Goal: Task Accomplishment & Management: Use online tool/utility

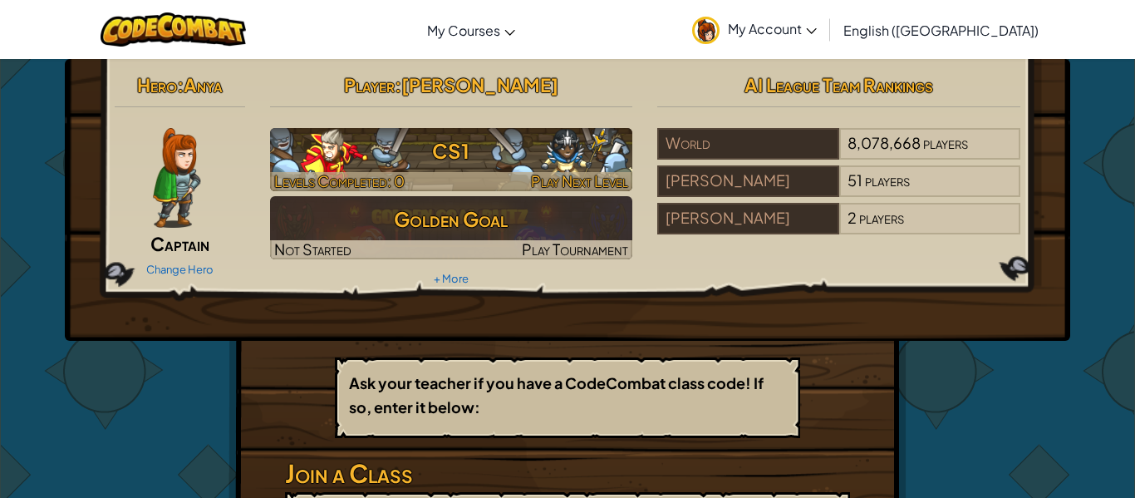
click at [507, 160] on h3 "CS1" at bounding box center [451, 150] width 363 height 37
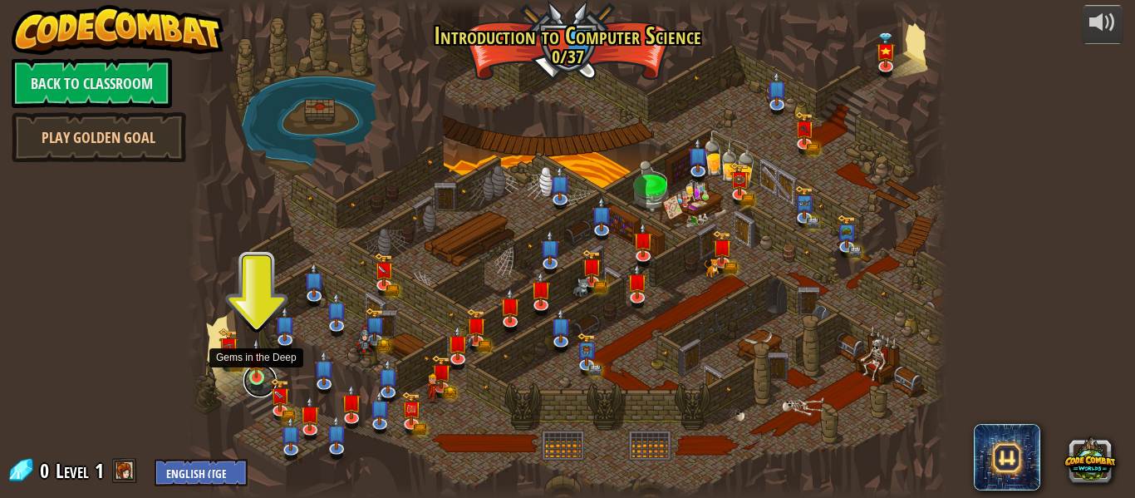
click at [257, 386] on link at bounding box center [260, 380] width 33 height 33
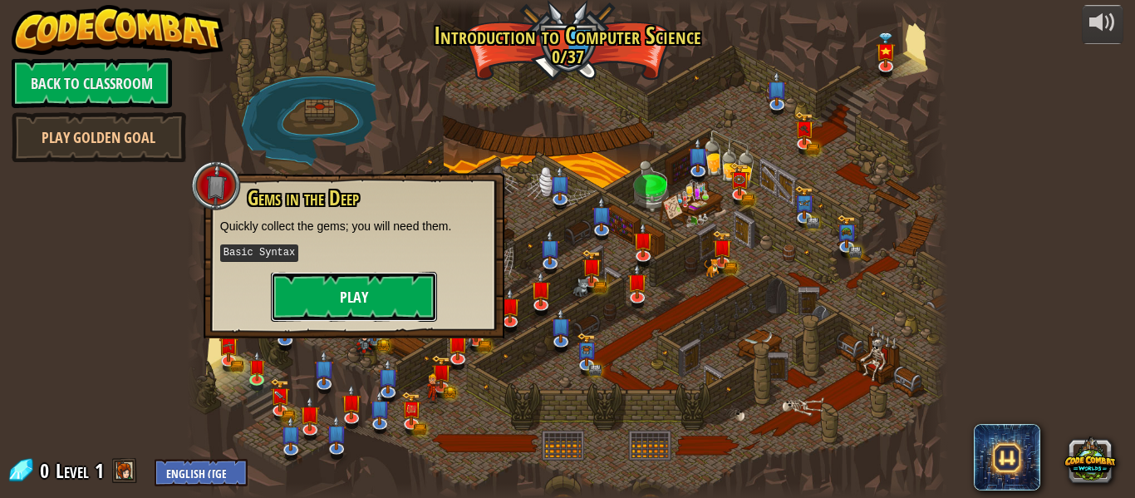
click at [339, 307] on button "Play" at bounding box center [354, 297] width 166 height 50
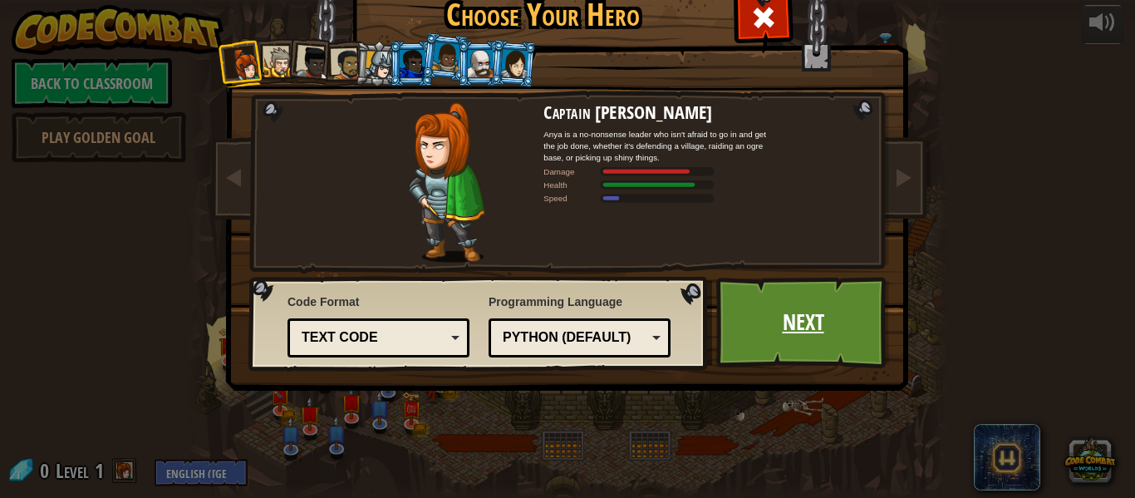
click at [778, 341] on link "Next" at bounding box center [803, 322] width 174 height 91
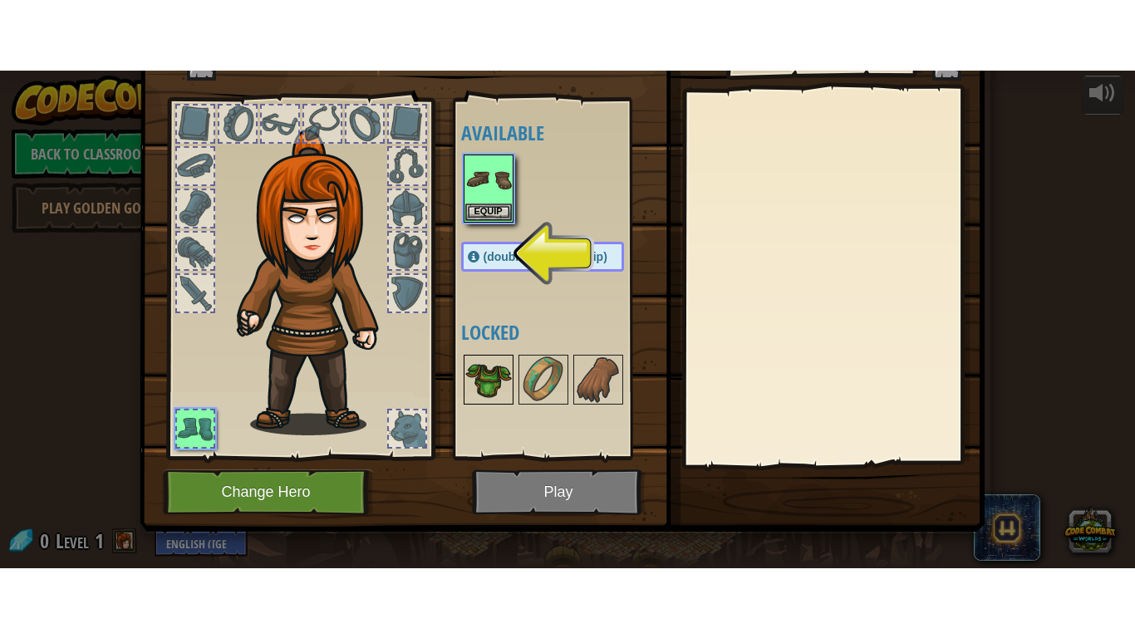
scroll to position [75, 0]
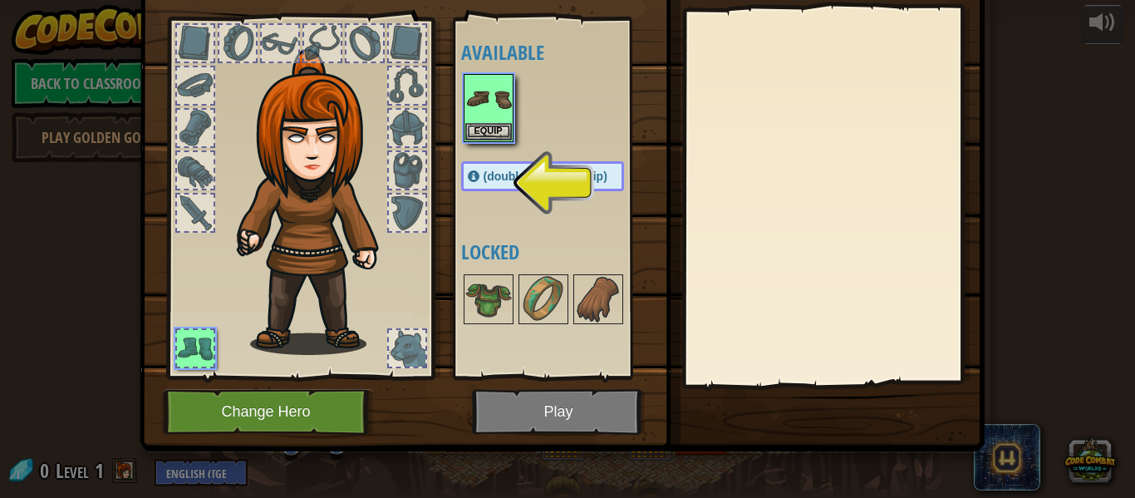
click at [399, 167] on div at bounding box center [407, 170] width 37 height 37
click at [480, 186] on div "(double-click to equip)" at bounding box center [542, 176] width 163 height 30
click at [495, 136] on button "Equip" at bounding box center [488, 130] width 47 height 17
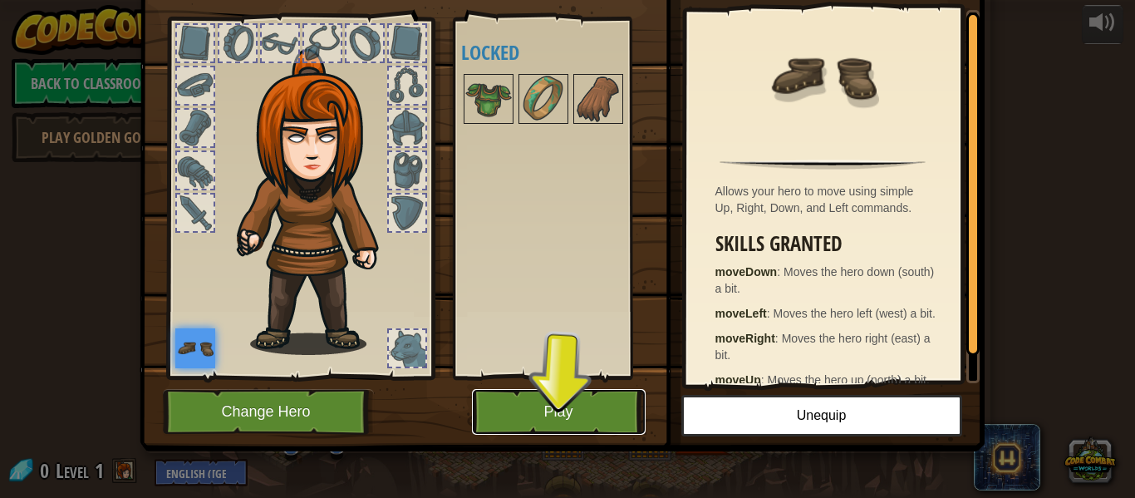
click at [524, 418] on button "Play" at bounding box center [559, 412] width 174 height 46
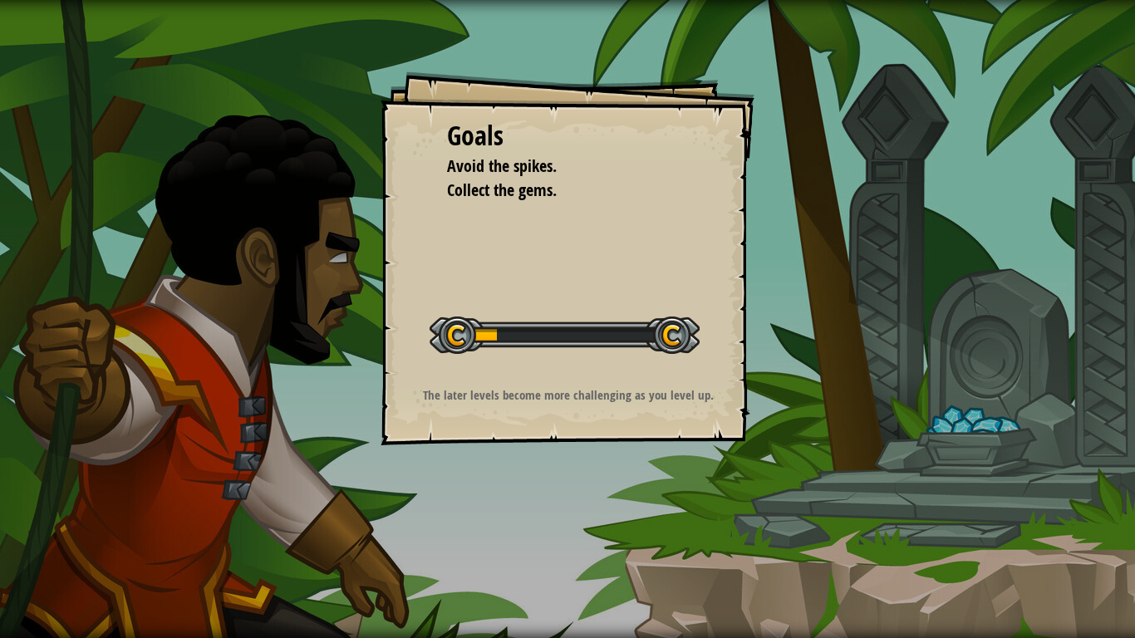
drag, startPoint x: 492, startPoint y: 339, endPoint x: 717, endPoint y: 332, distance: 225.3
click at [717, 332] on div "Goals Avoid the spikes. Collect the gems. Start Level Error loading from server…" at bounding box center [568, 258] width 374 height 374
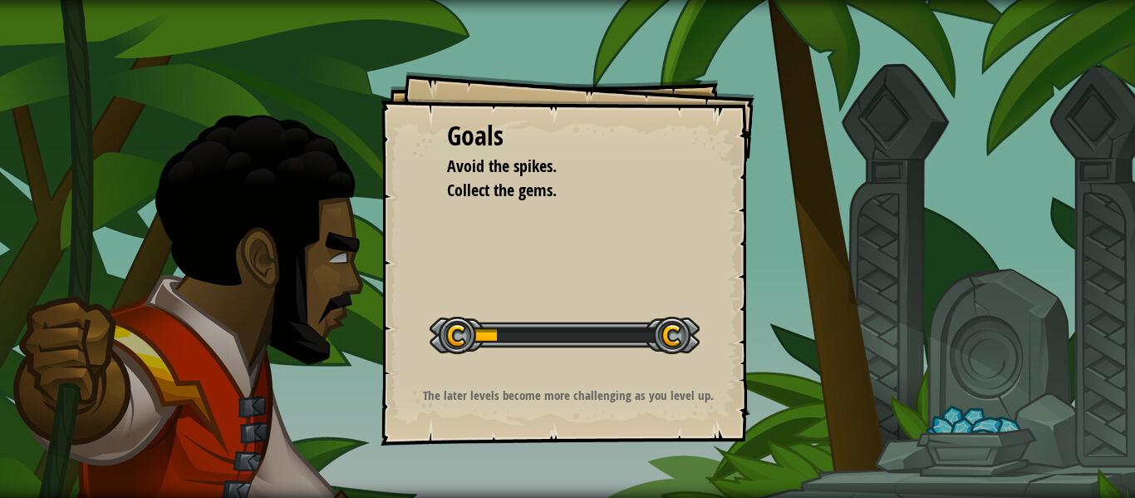
click at [545, 84] on div "Goals Avoid the spikes. Collect the gems. Start Level Error loading from server…" at bounding box center [568, 258] width 374 height 374
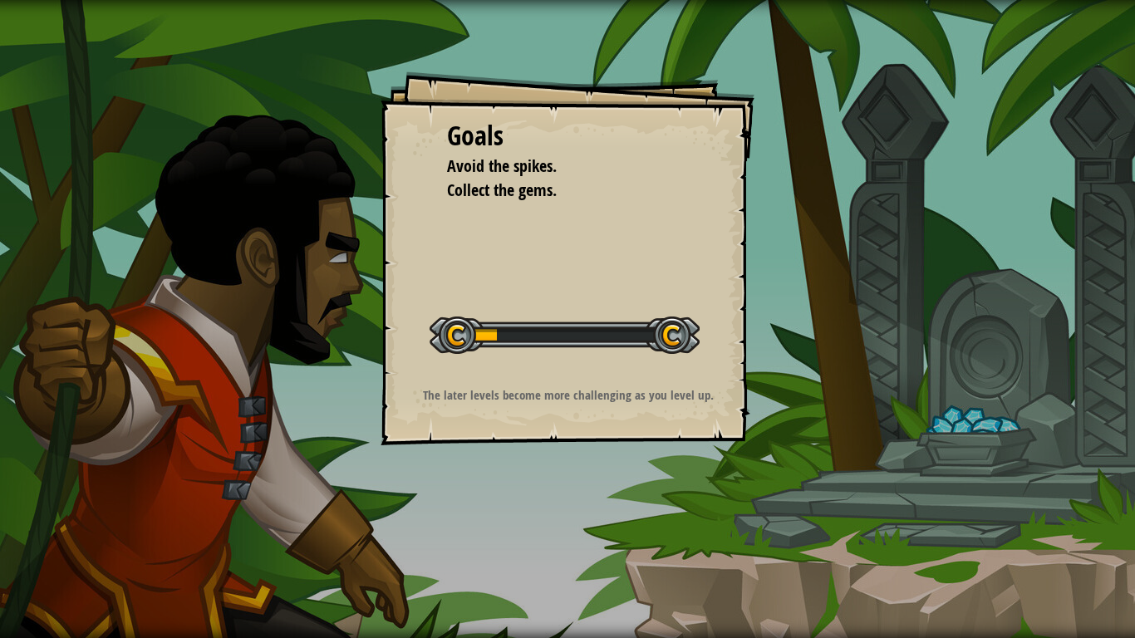
click at [528, 220] on div "Goals Avoid the spikes. Collect the gems. Start Level Error loading from server…" at bounding box center [568, 258] width 374 height 374
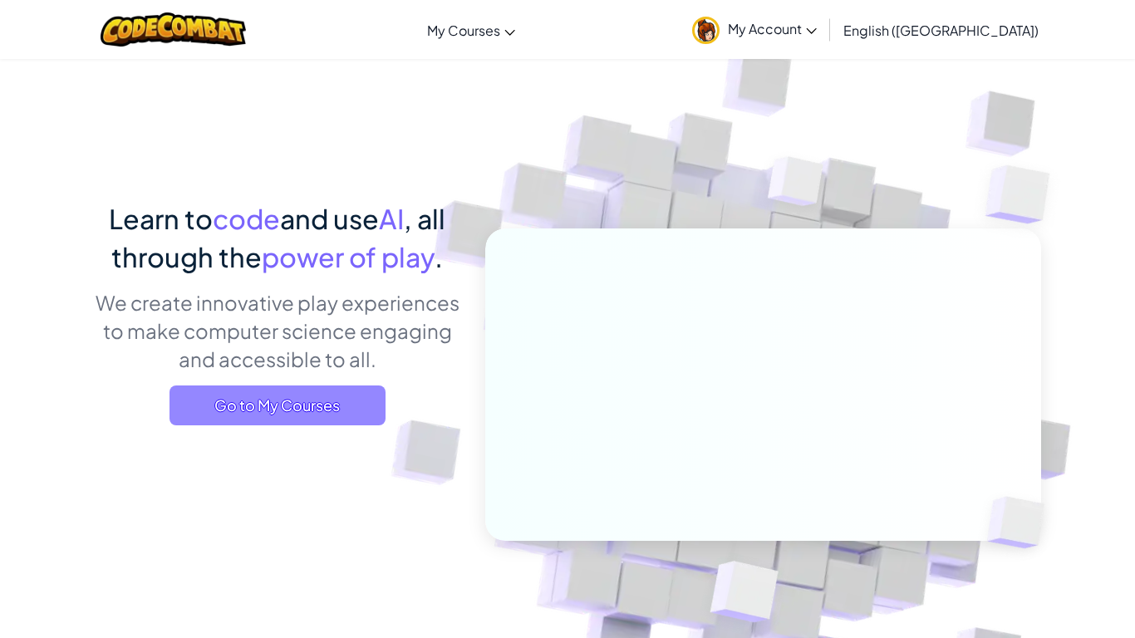
click at [372, 416] on span "Go to My Courses" at bounding box center [278, 406] width 216 height 40
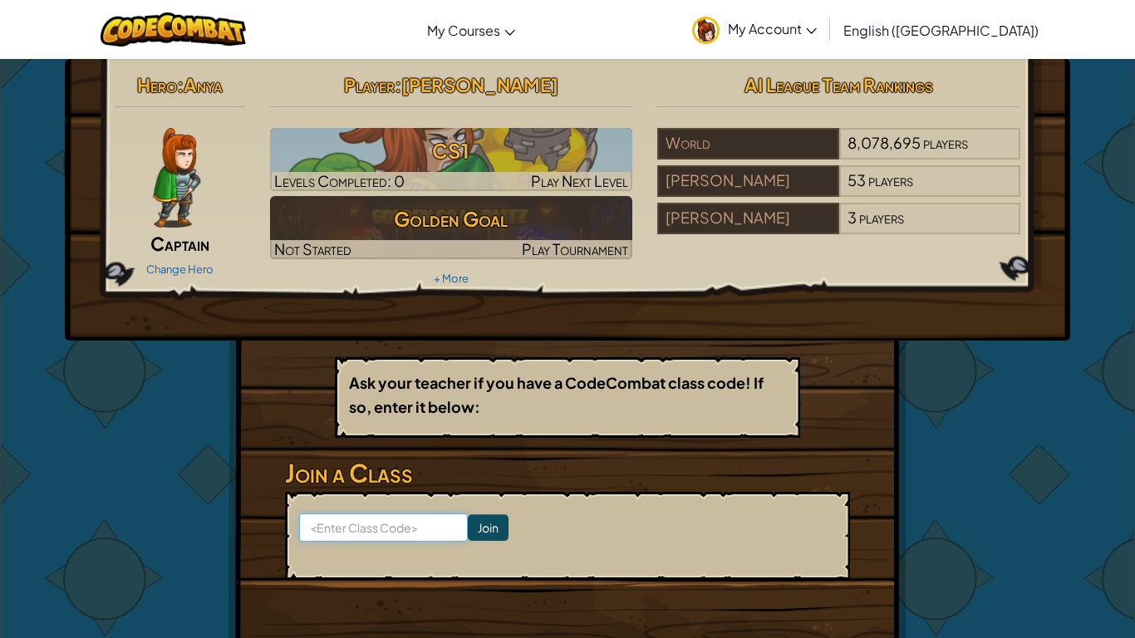
click at [371, 533] on input at bounding box center [383, 528] width 169 height 28
type input "LastLightNext"
click at [489, 537] on input "Join" at bounding box center [488, 527] width 41 height 27
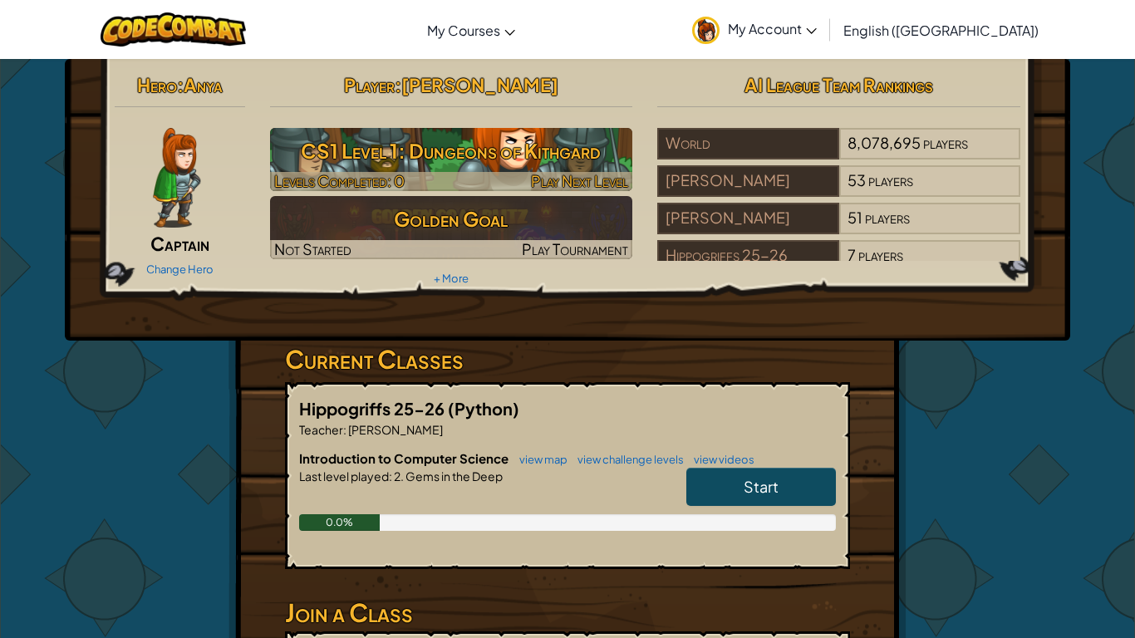
click at [352, 157] on h3 "CS1 Level 1: Dungeons of Kithgard" at bounding box center [451, 150] width 363 height 37
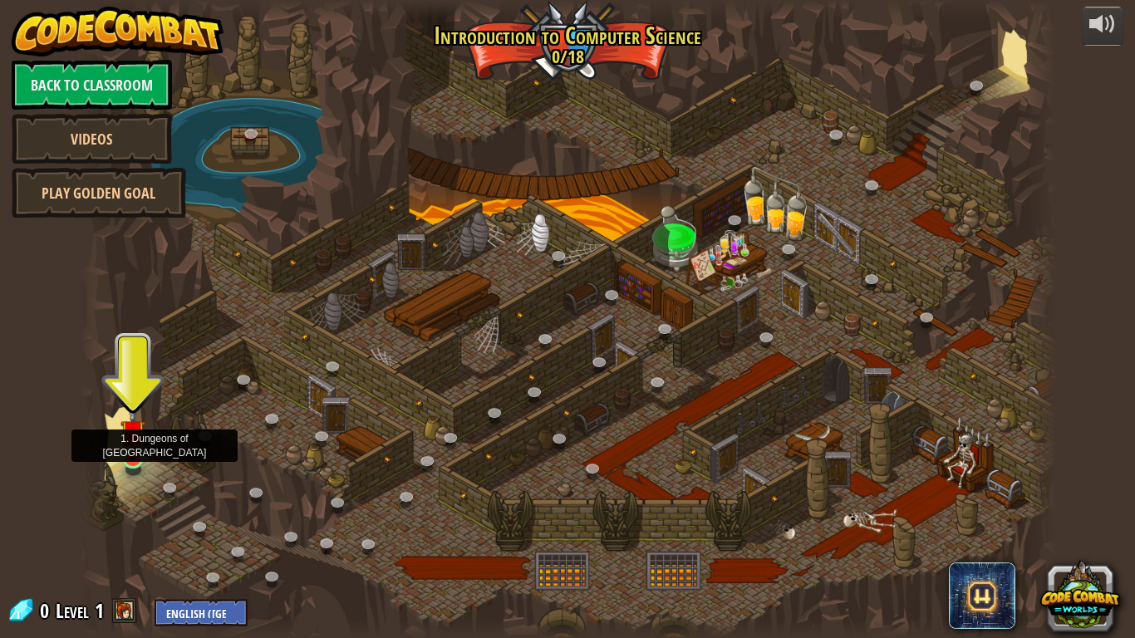
click at [135, 456] on img at bounding box center [133, 432] width 25 height 57
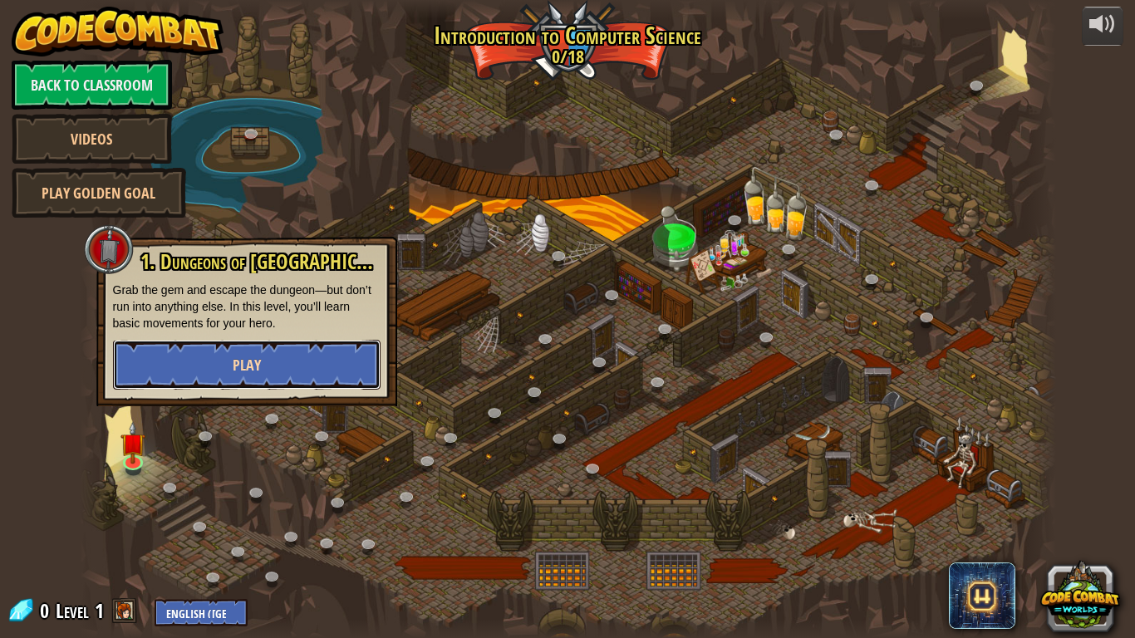
click at [176, 374] on button "Play" at bounding box center [247, 365] width 268 height 50
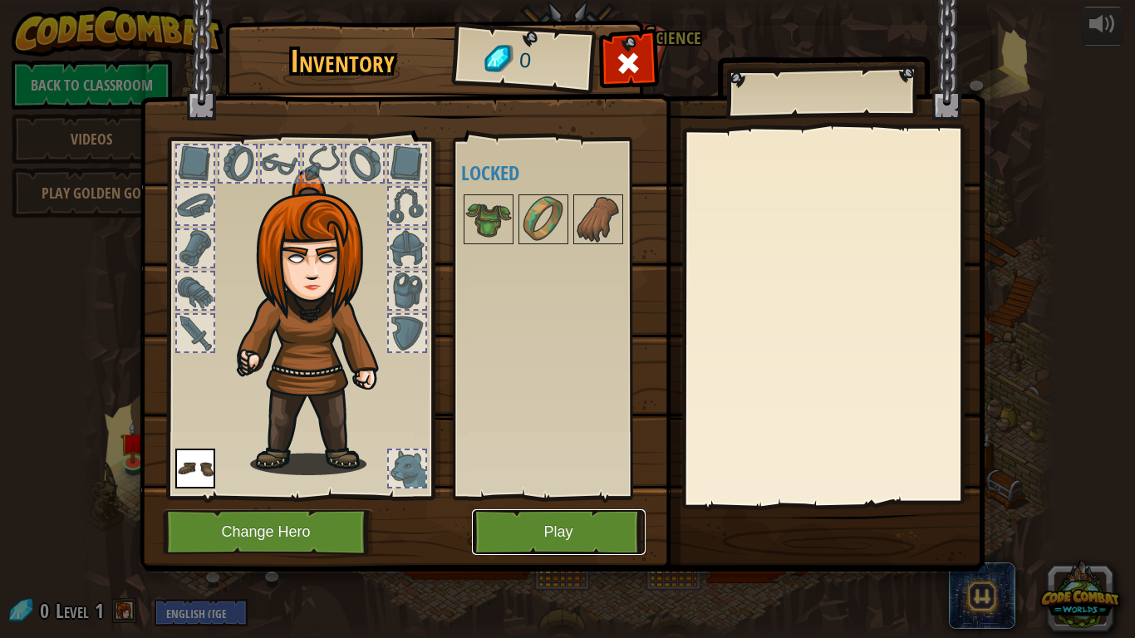
click at [540, 533] on button "Play" at bounding box center [559, 533] width 174 height 46
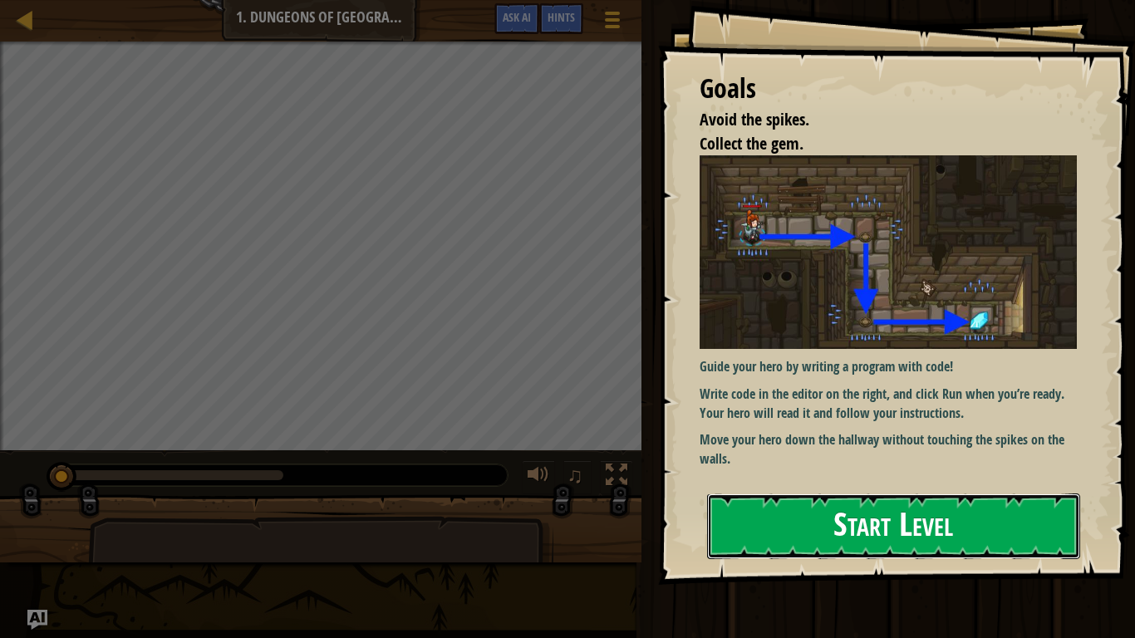
click at [782, 550] on button "Start Level" at bounding box center [893, 527] width 373 height 66
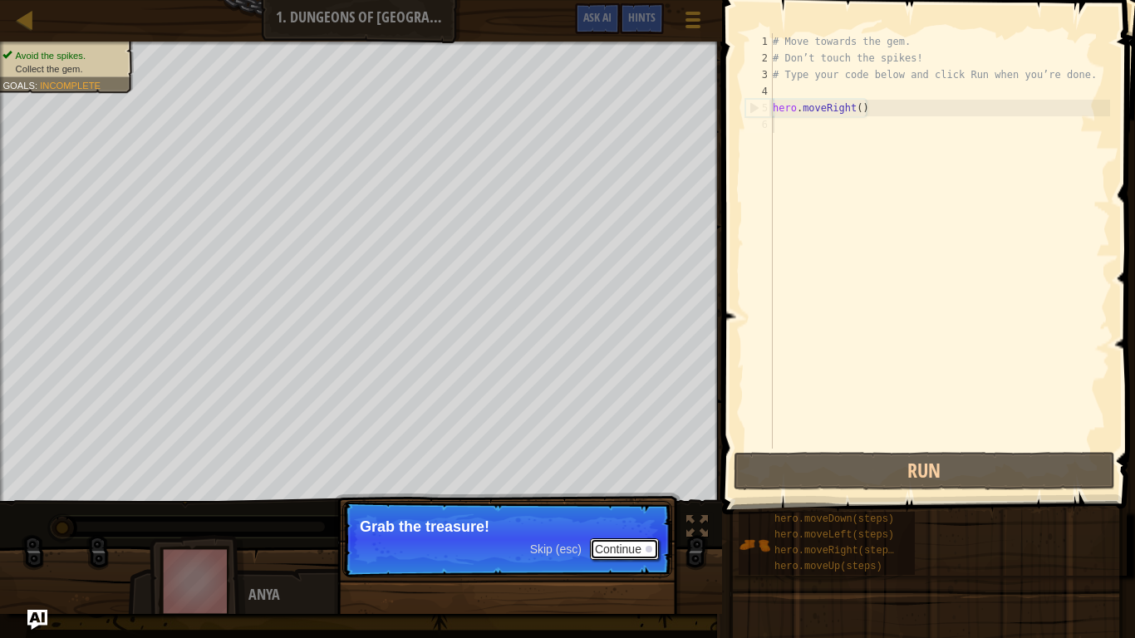
click at [631, 548] on button "Continue" at bounding box center [624, 550] width 69 height 22
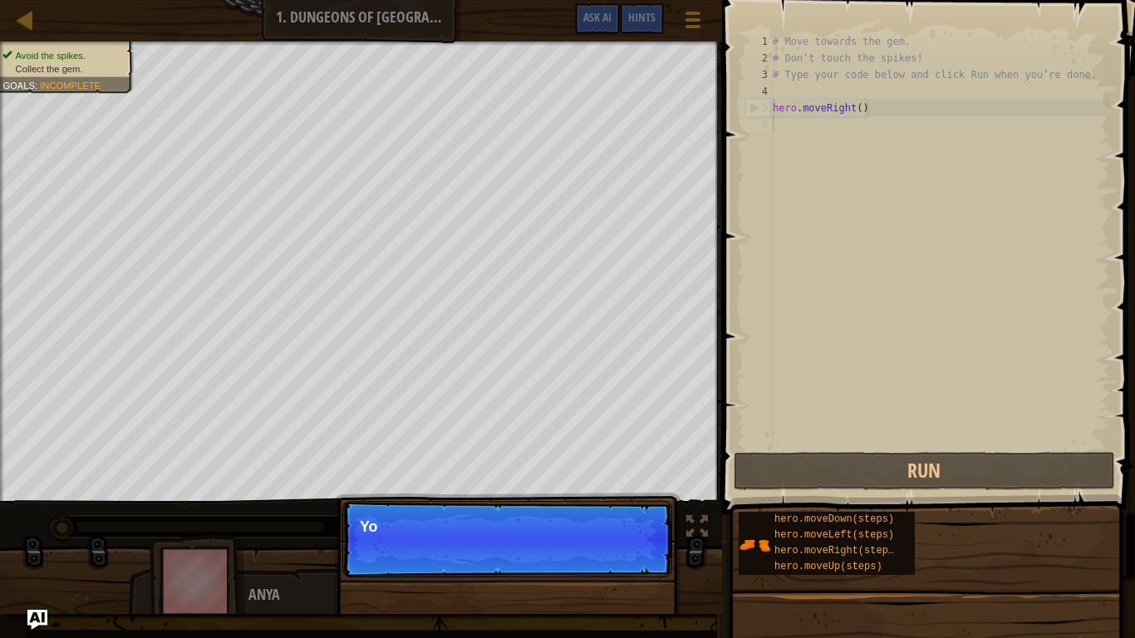
scroll to position [7, 0]
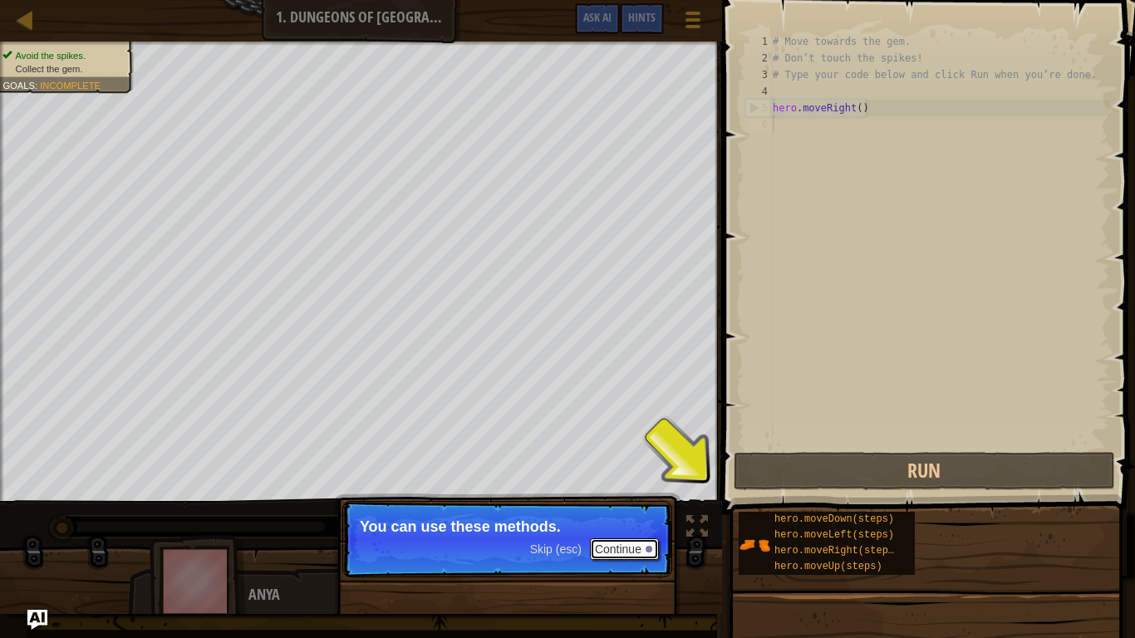
click at [640, 545] on button "Continue" at bounding box center [624, 550] width 69 height 22
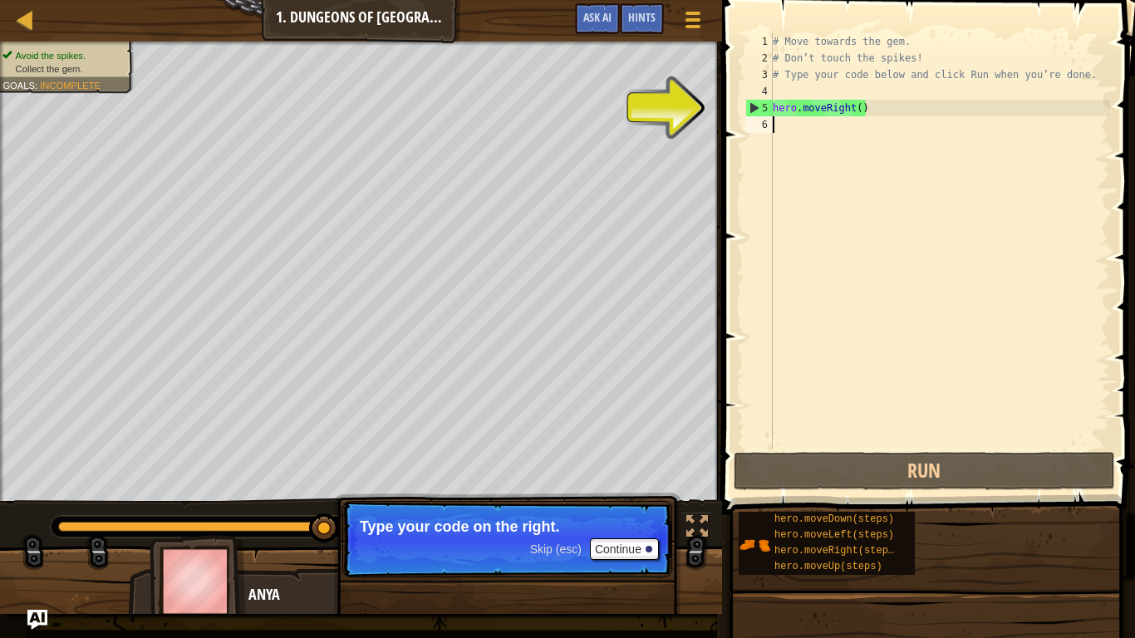
click at [751, 106] on div "5" at bounding box center [759, 108] width 27 height 17
click at [756, 112] on div "5" at bounding box center [759, 108] width 27 height 17
click at [756, 106] on div "5" at bounding box center [759, 108] width 27 height 17
type textarea "hero.moveRight()"
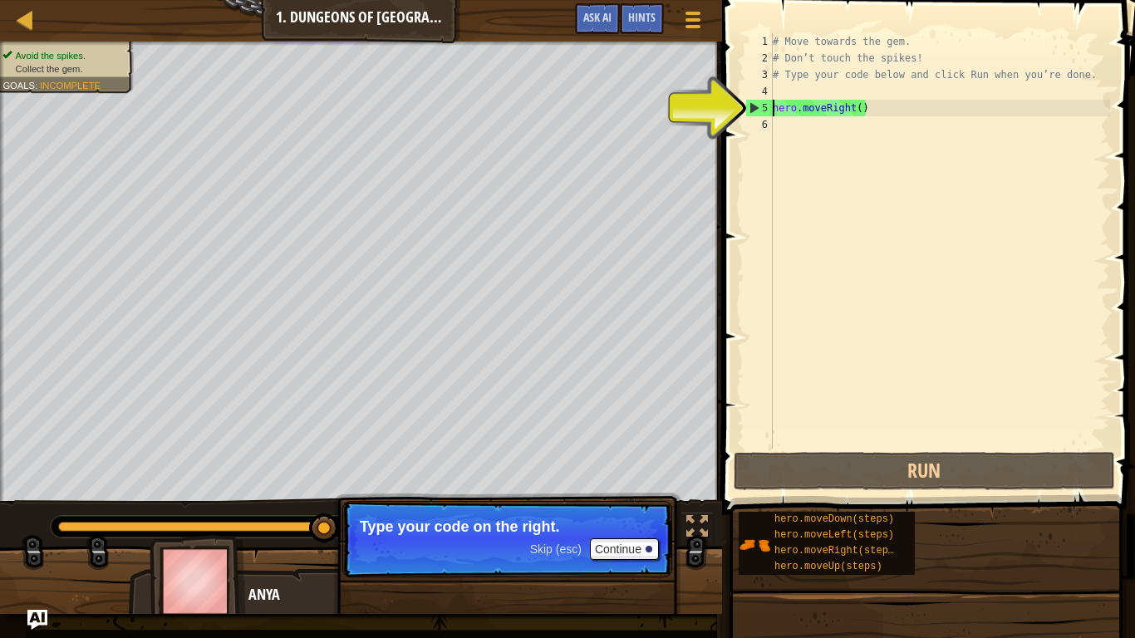
click at [877, 105] on div "# Move towards the gem. # Don’t touch the spikes! # Type your code below and cl…" at bounding box center [940, 257] width 341 height 449
click at [779, 126] on div "# Move towards the gem. # Don’t touch the spikes! # Type your code below and cl…" at bounding box center [940, 257] width 341 height 449
click at [751, 106] on div "5" at bounding box center [759, 108] width 27 height 17
type textarea "hero.moveRight()"
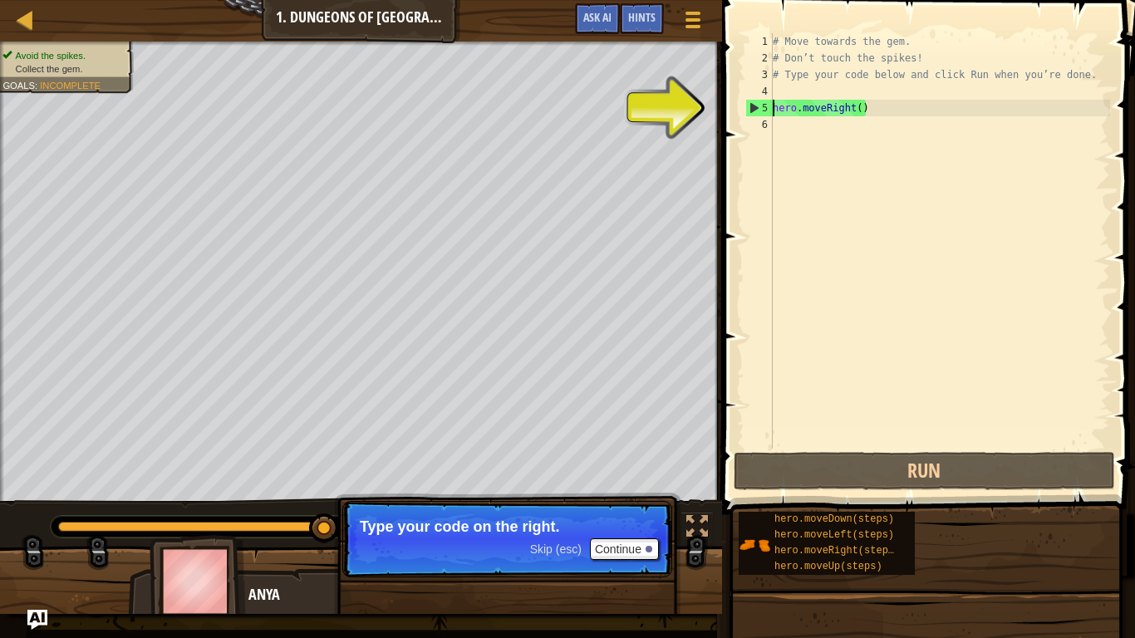
click at [751, 106] on div "5" at bounding box center [759, 108] width 27 height 17
type textarea "hero.moveRight()"
click at [751, 106] on div "5" at bounding box center [759, 108] width 27 height 17
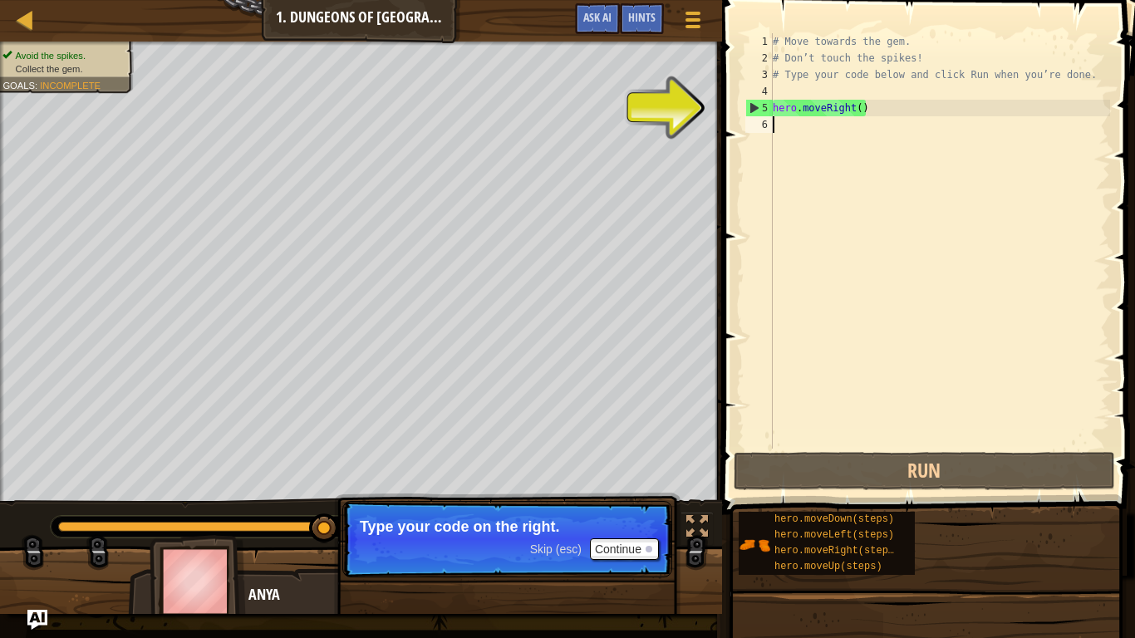
click at [751, 106] on div "5" at bounding box center [759, 108] width 27 height 17
type textarea "hero.moveRight()"
click at [782, 129] on div "# Move towards the gem. # Don’t touch the spikes! # Type your code below and cl…" at bounding box center [940, 257] width 341 height 449
click at [615, 549] on p "Skip (esc) Continue Type your code on the right." at bounding box center [507, 539] width 330 height 76
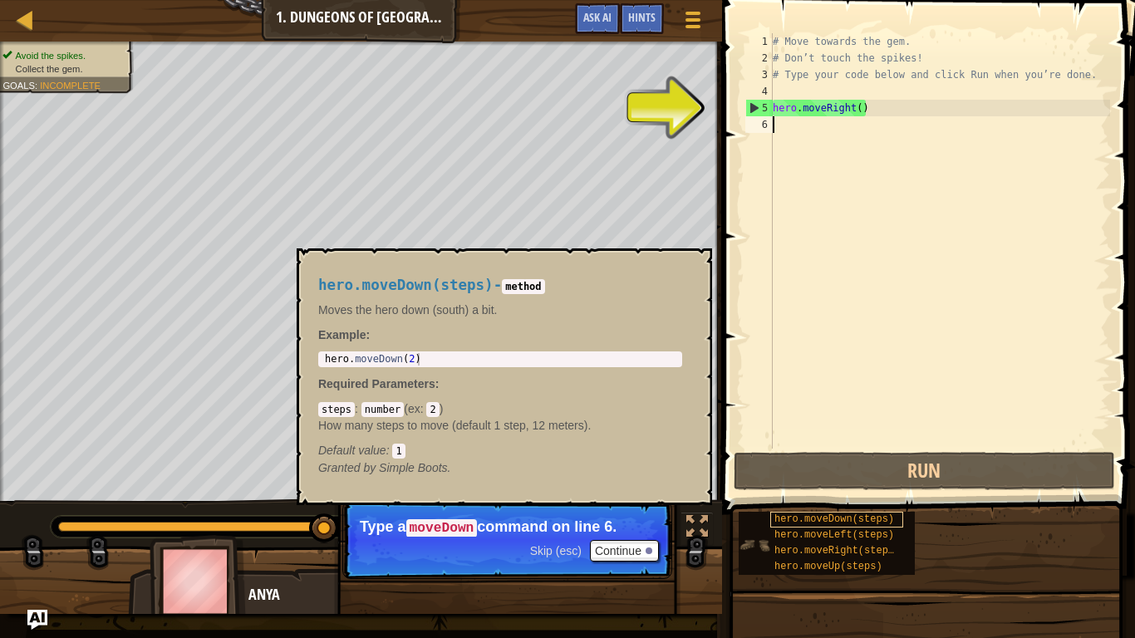
click at [785, 517] on span "hero.moveDown(steps)" at bounding box center [835, 520] width 120 height 12
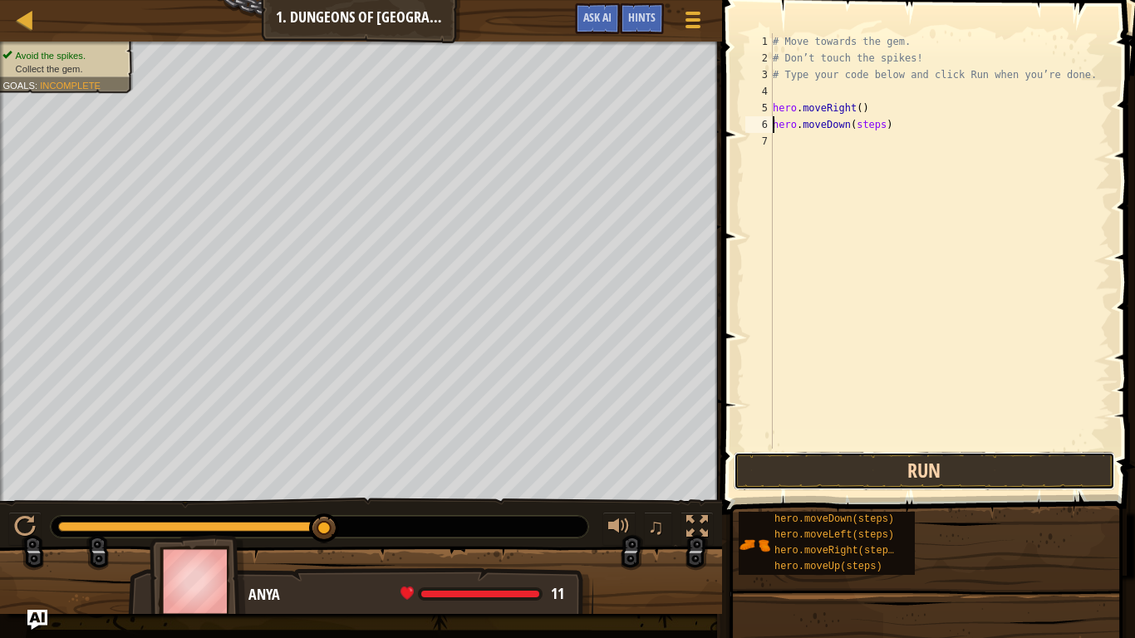
click at [822, 475] on button "Run" at bounding box center [925, 471] width 382 height 38
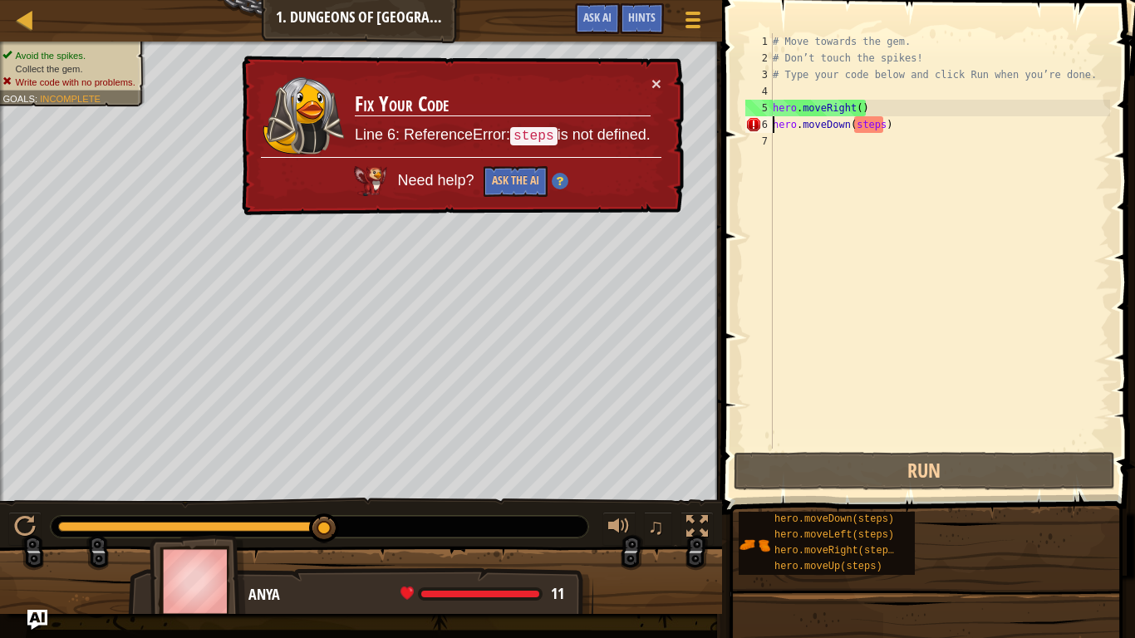
click at [873, 126] on div "# Move towards the gem. # Don’t touch the spikes! # Type your code below and cl…" at bounding box center [940, 257] width 341 height 449
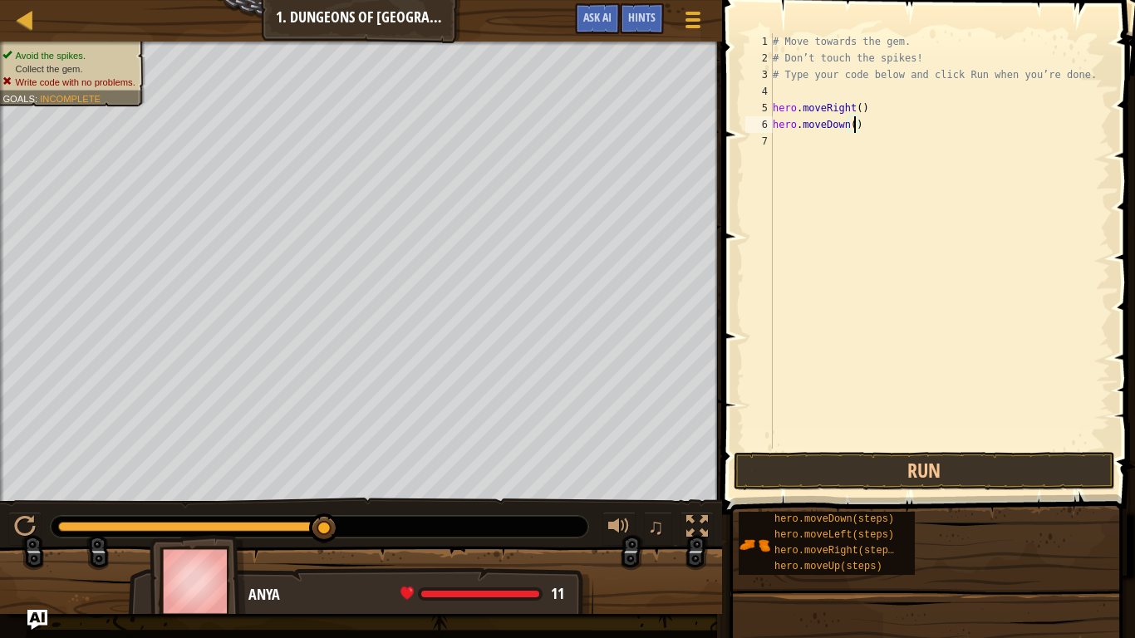
type textarea "hero.moveDown(6)"
click at [822, 421] on div "# Move towards the gem. # Don’t touch the spikes! # Type your code below and cl…" at bounding box center [940, 257] width 341 height 449
click at [861, 108] on div "# Move towards the gem. # Don’t touch the spikes! # Type your code below and cl…" at bounding box center [940, 257] width 341 height 449
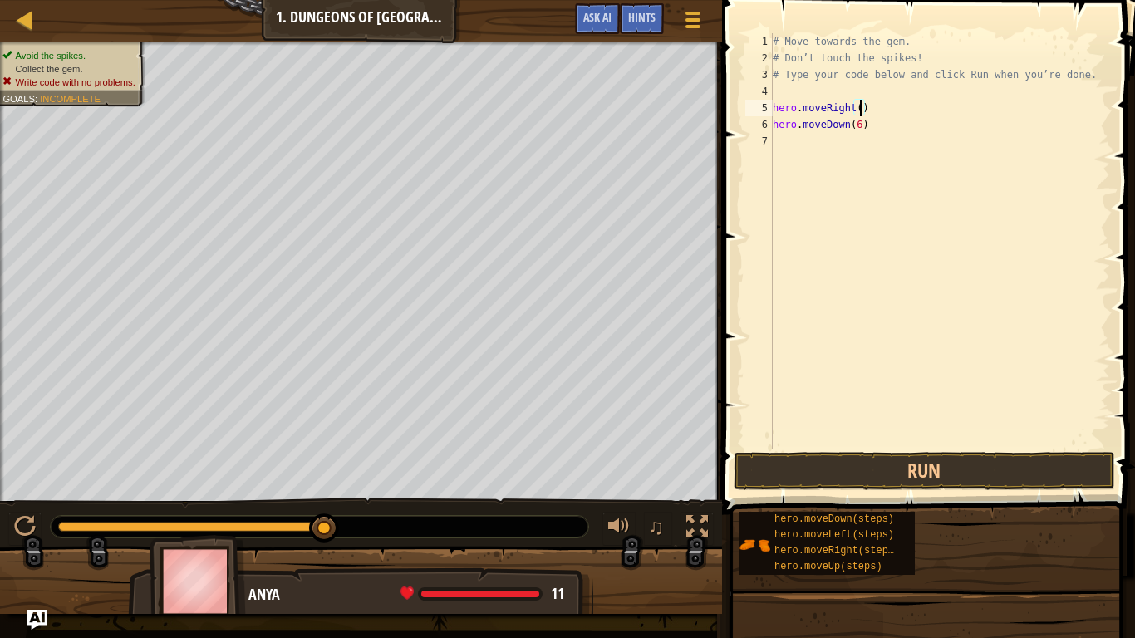
scroll to position [7, 13]
click at [836, 485] on button "Run" at bounding box center [925, 471] width 382 height 38
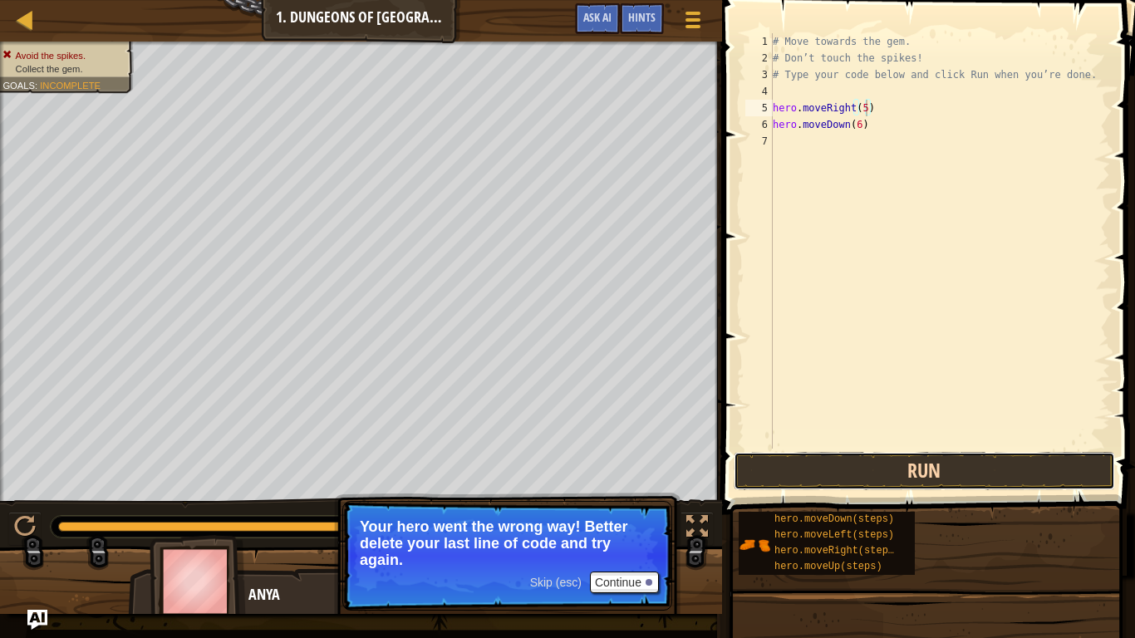
click at [775, 467] on button "Run" at bounding box center [925, 471] width 382 height 38
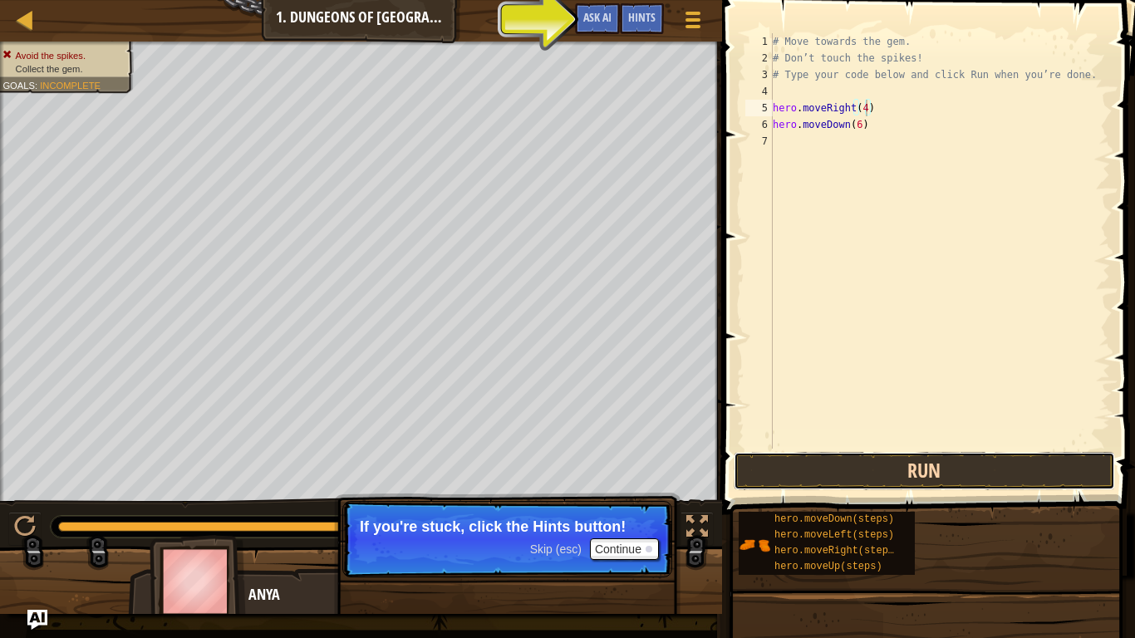
click at [870, 460] on button "Run" at bounding box center [925, 471] width 382 height 38
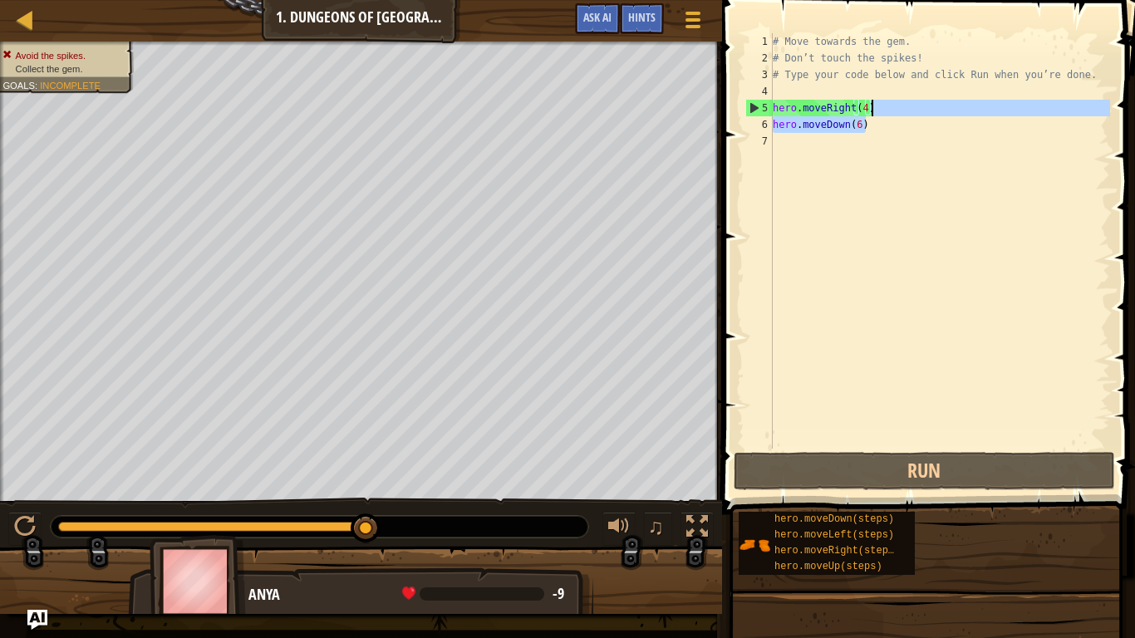
drag, startPoint x: 887, startPoint y: 121, endPoint x: 887, endPoint y: 106, distance: 15.0
click at [887, 106] on div "# Move towards the gem. # Don’t touch the spikes! # Type your code below and cl…" at bounding box center [940, 257] width 341 height 449
type textarea "hero.moveRight(4) hero.moveDown(6)"
click at [873, 140] on div "# Move towards the gem. # Don’t touch the spikes! # Type your code below and cl…" at bounding box center [940, 257] width 341 height 449
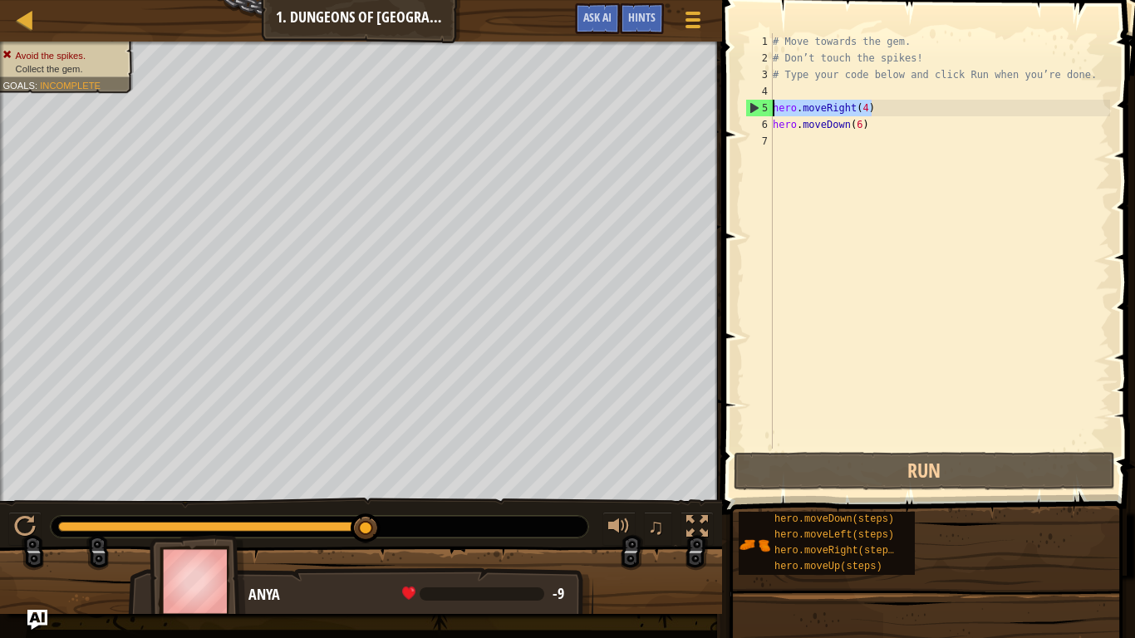
drag, startPoint x: 883, startPoint y: 111, endPoint x: 745, endPoint y: 106, distance: 138.0
click at [745, 106] on div "1 2 3 4 5 6 7 # Move towards the gem. # Don’t touch the spikes! # Type your cod…" at bounding box center [926, 241] width 368 height 416
type textarea "hero.moveRight(4)"
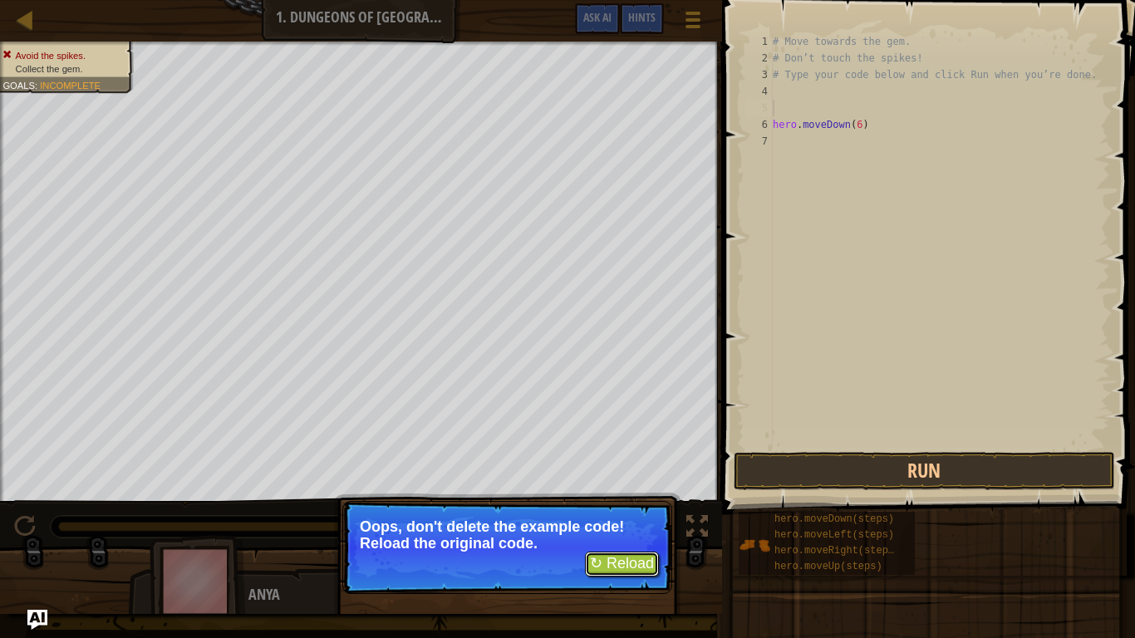
click at [618, 566] on button "↻ Reload" at bounding box center [622, 564] width 74 height 25
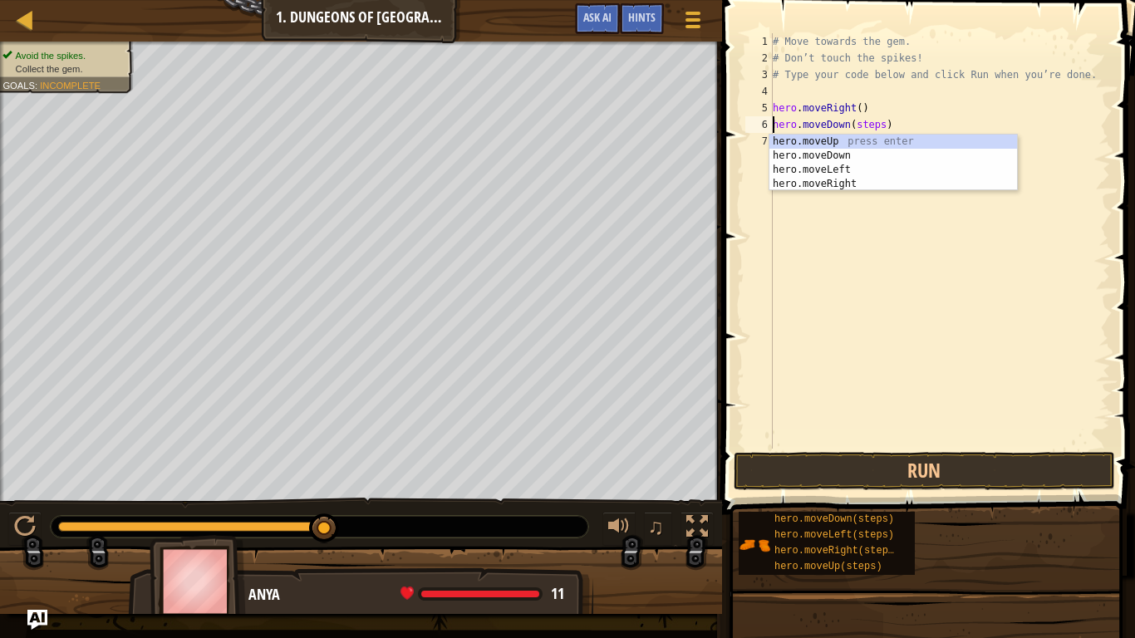
click at [882, 121] on div "# Move towards the gem. # Don’t touch the spikes! # Type your code below and cl…" at bounding box center [940, 257] width 341 height 449
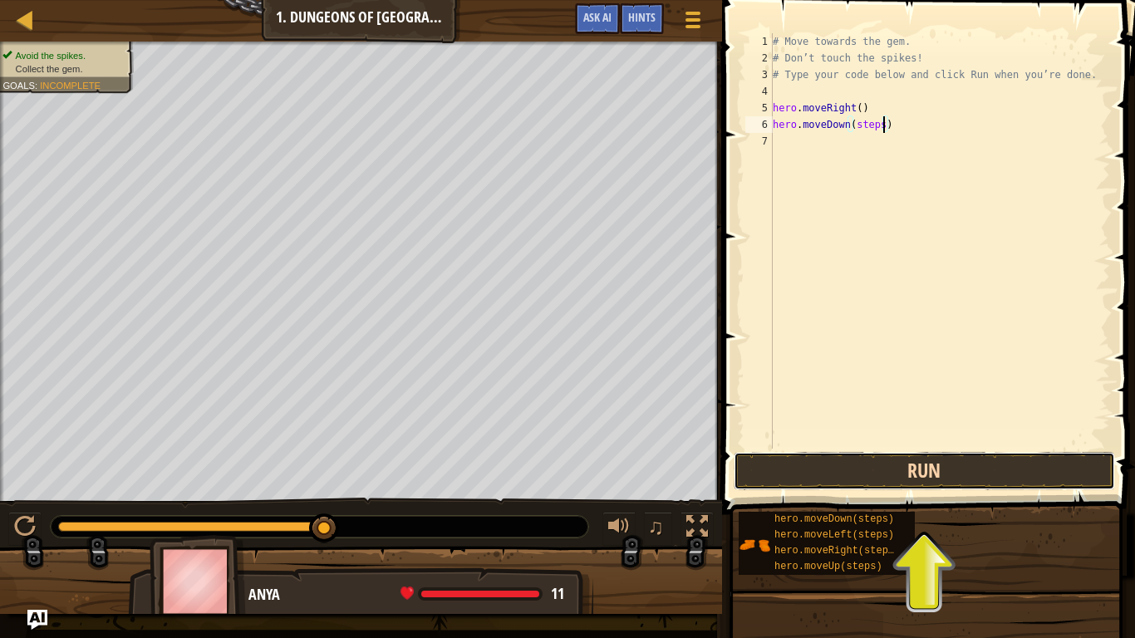
click at [888, 478] on button "Run" at bounding box center [925, 471] width 382 height 38
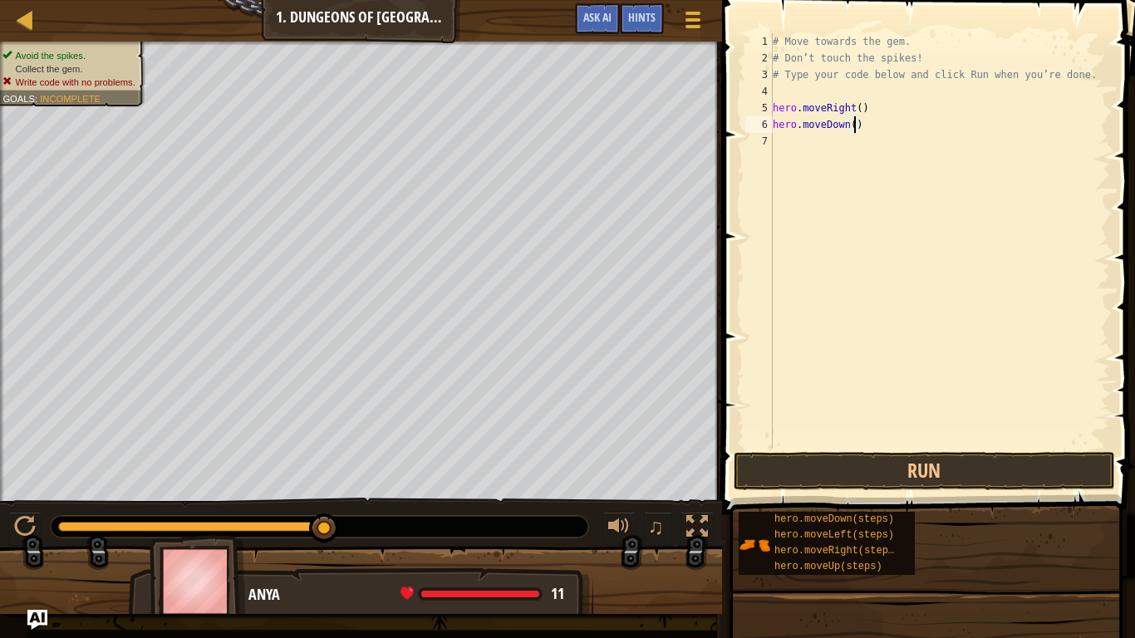
scroll to position [7, 12]
click at [774, 458] on button "Run" at bounding box center [925, 471] width 382 height 38
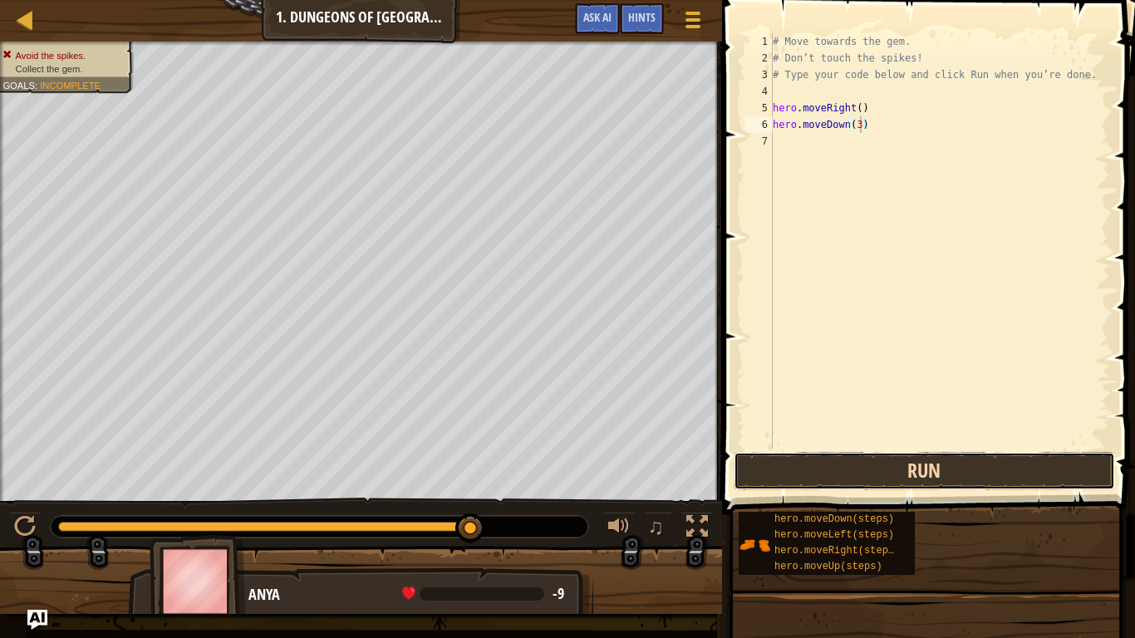
click at [860, 473] on button "Run" at bounding box center [925, 471] width 382 height 38
click at [850, 471] on button "Run" at bounding box center [925, 471] width 382 height 38
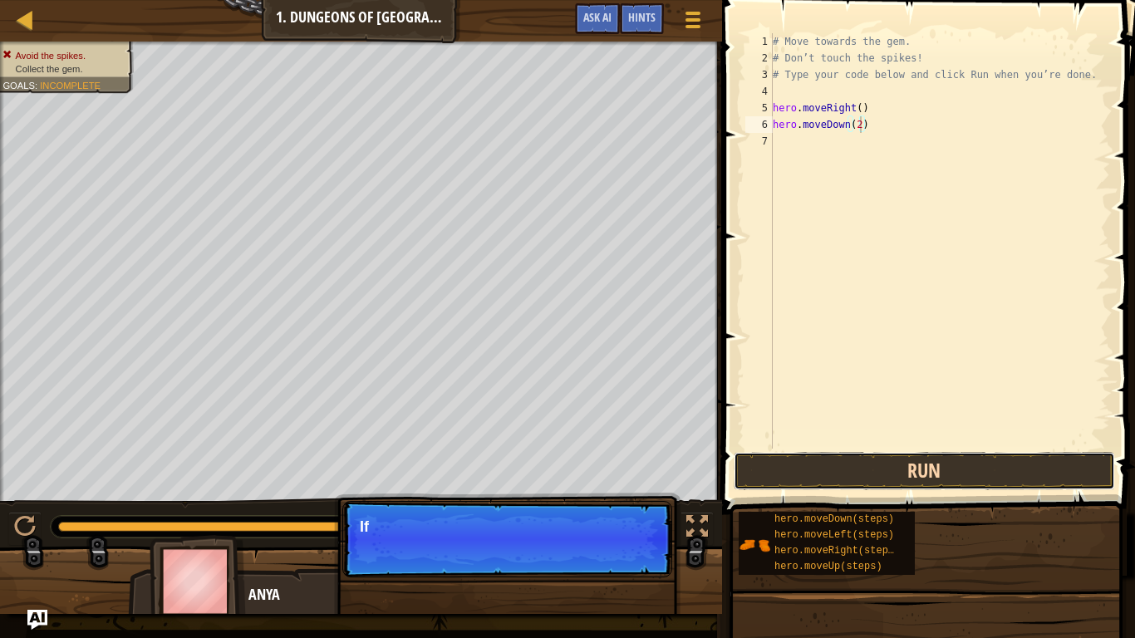
click at [834, 470] on button "Run" at bounding box center [925, 471] width 382 height 38
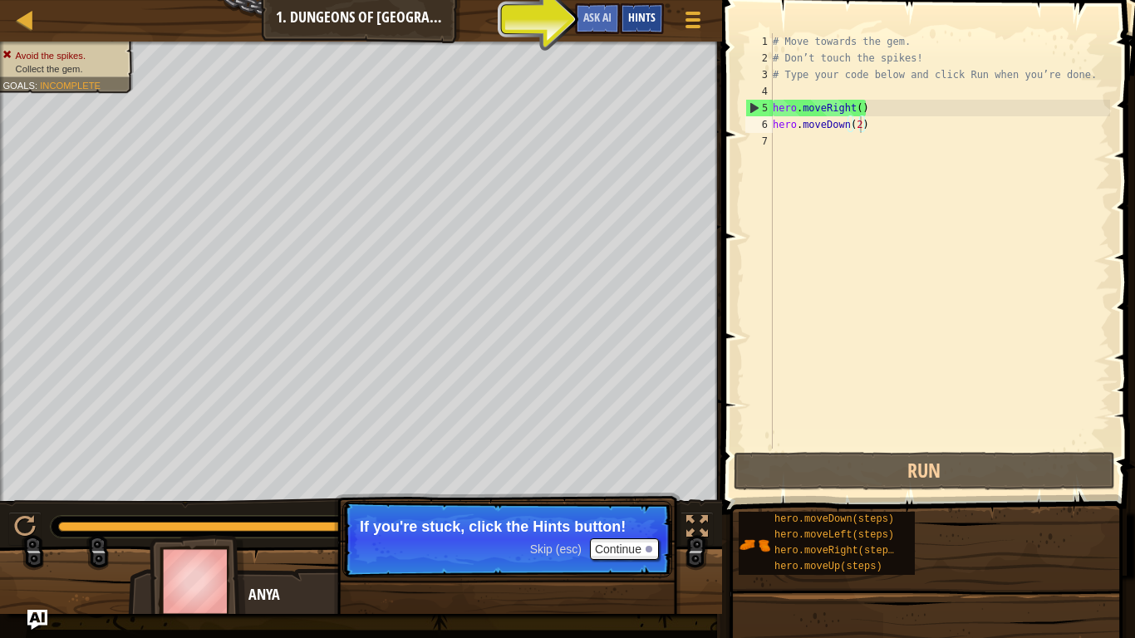
click at [632, 18] on span "Hints" at bounding box center [641, 17] width 27 height 16
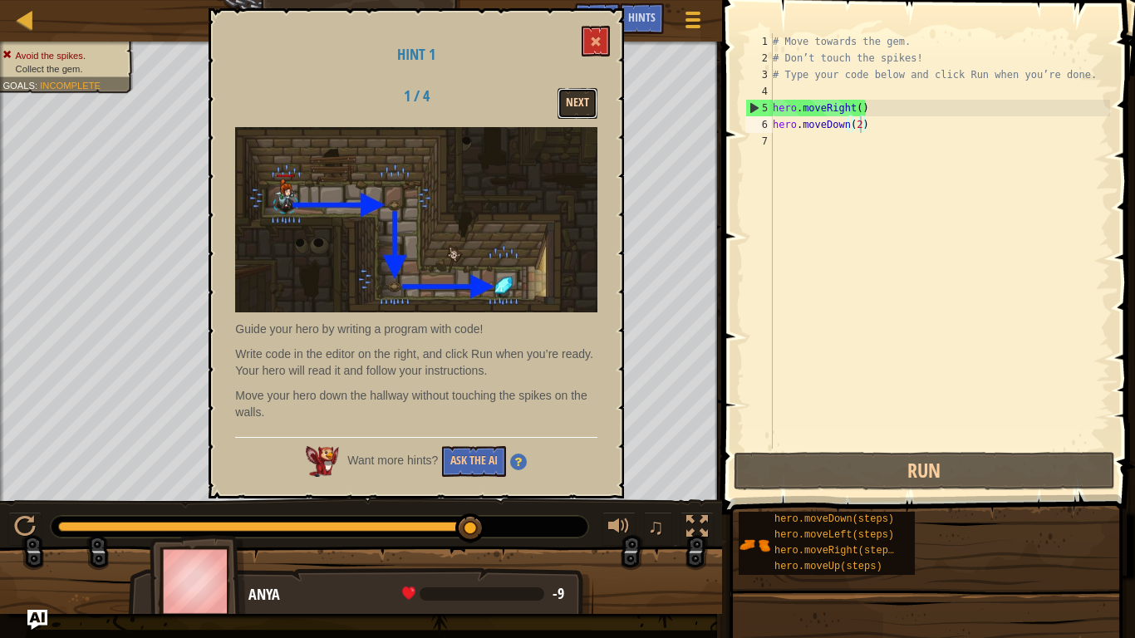
click at [583, 107] on button "Next" at bounding box center [578, 103] width 40 height 31
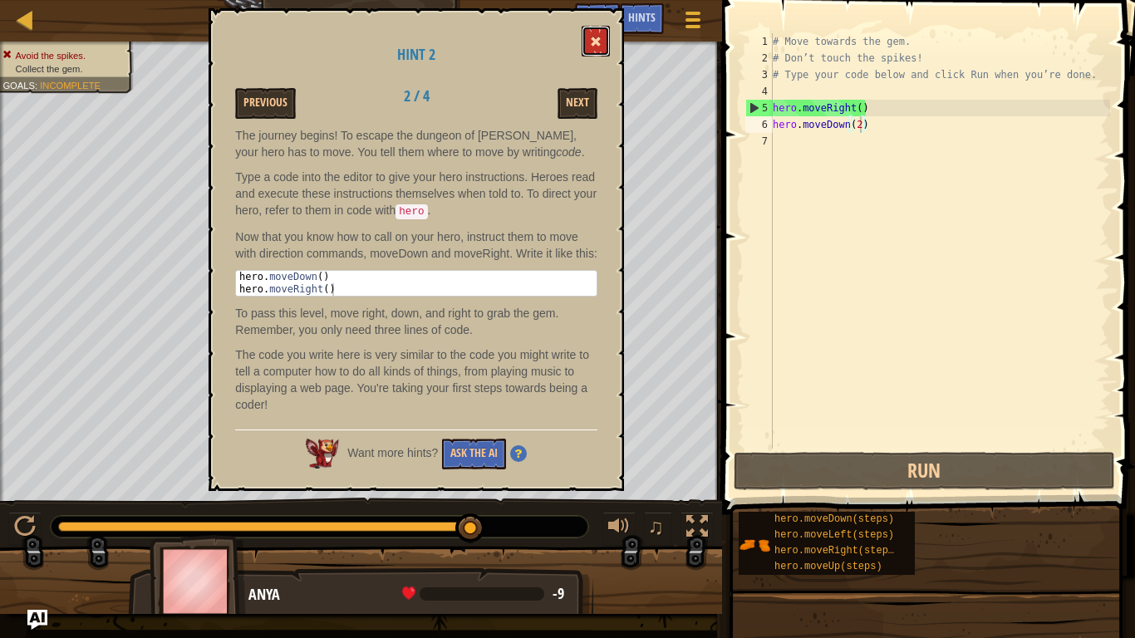
click at [600, 34] on button at bounding box center [596, 41] width 28 height 31
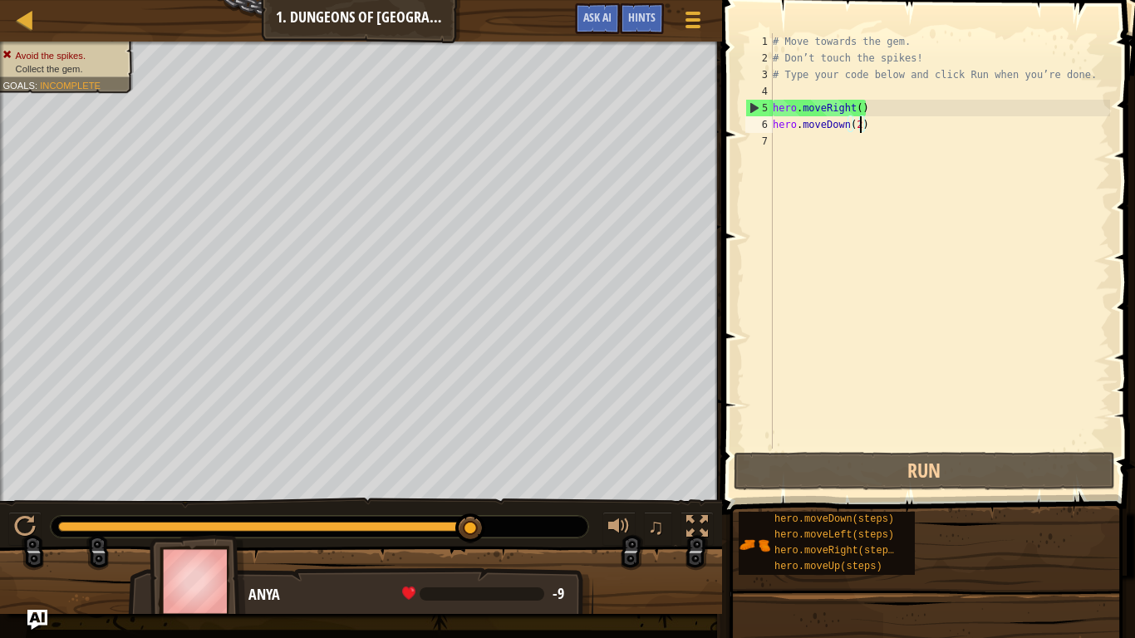
click at [862, 125] on div "# Move towards the gem. # Don’t touch the spikes! # Type your code below and cl…" at bounding box center [940, 257] width 341 height 449
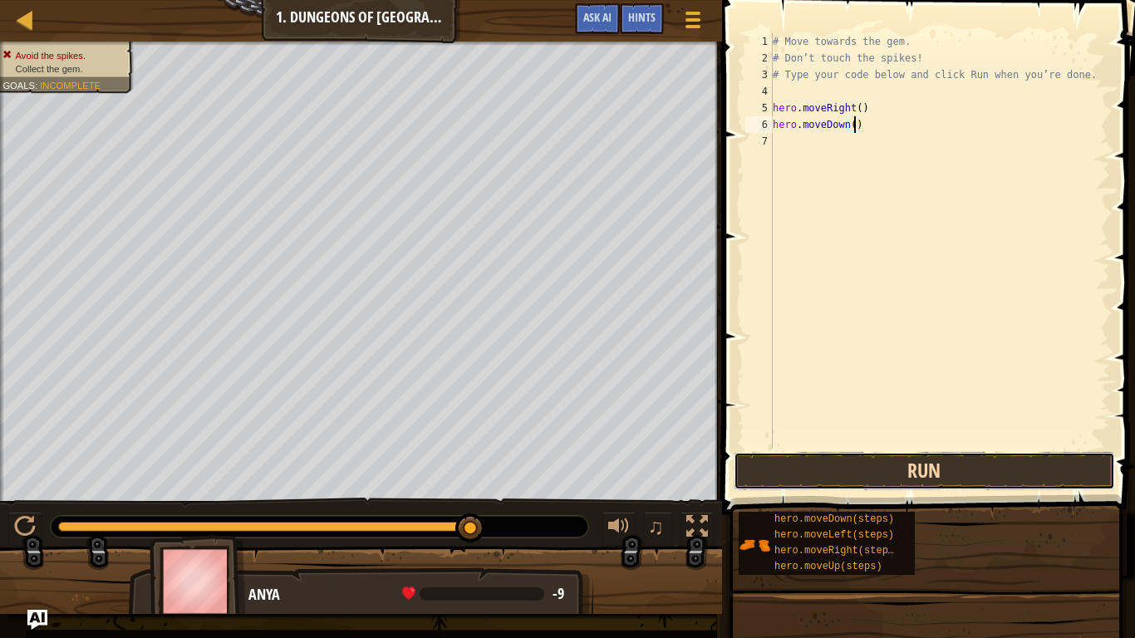
click at [890, 464] on button "Run" at bounding box center [925, 471] width 382 height 38
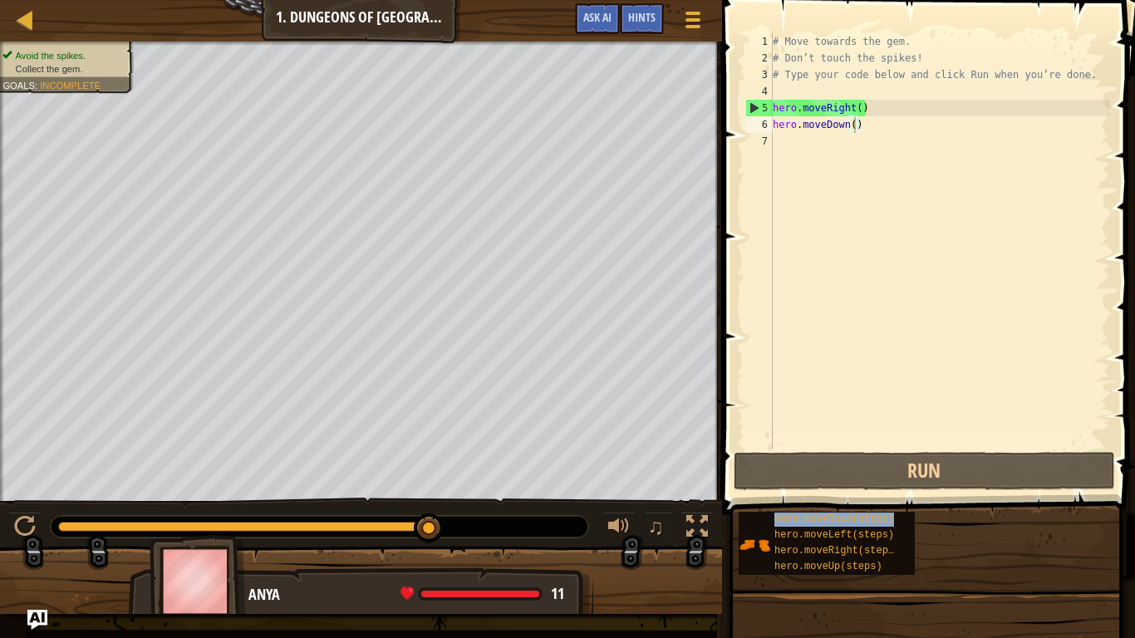
drag, startPoint x: 801, startPoint y: 527, endPoint x: 803, endPoint y: 332, distance: 194.5
click at [803, 332] on div "Hints Videos hero.moveDown() 1 2 3 4 5 6 7 # Move towards the gem. # Don’t touc…" at bounding box center [926, 315] width 418 height 630
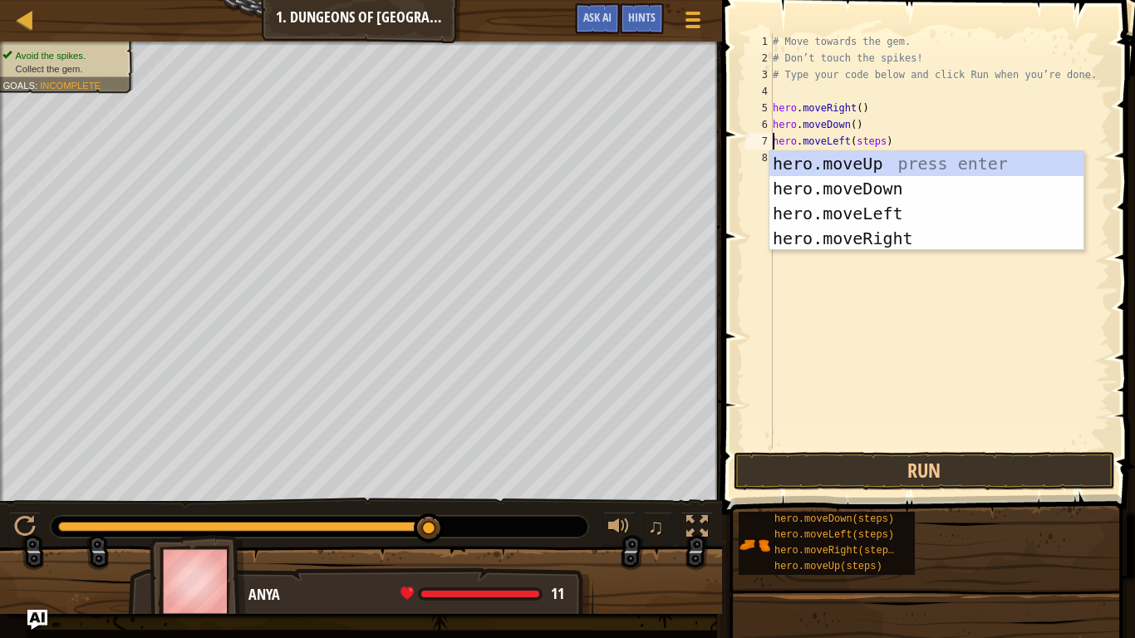
click at [880, 140] on div "# Move towards the gem. # Don’t touch the spikes! # Type your code below and cl…" at bounding box center [940, 257] width 341 height 449
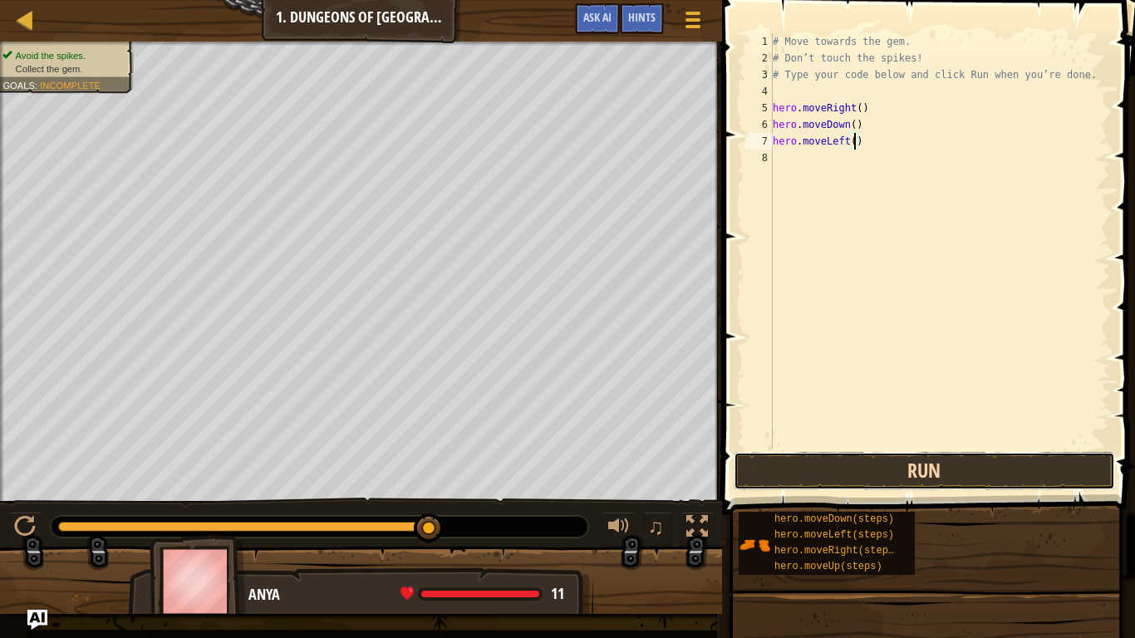
click at [869, 458] on button "Run" at bounding box center [925, 471] width 382 height 38
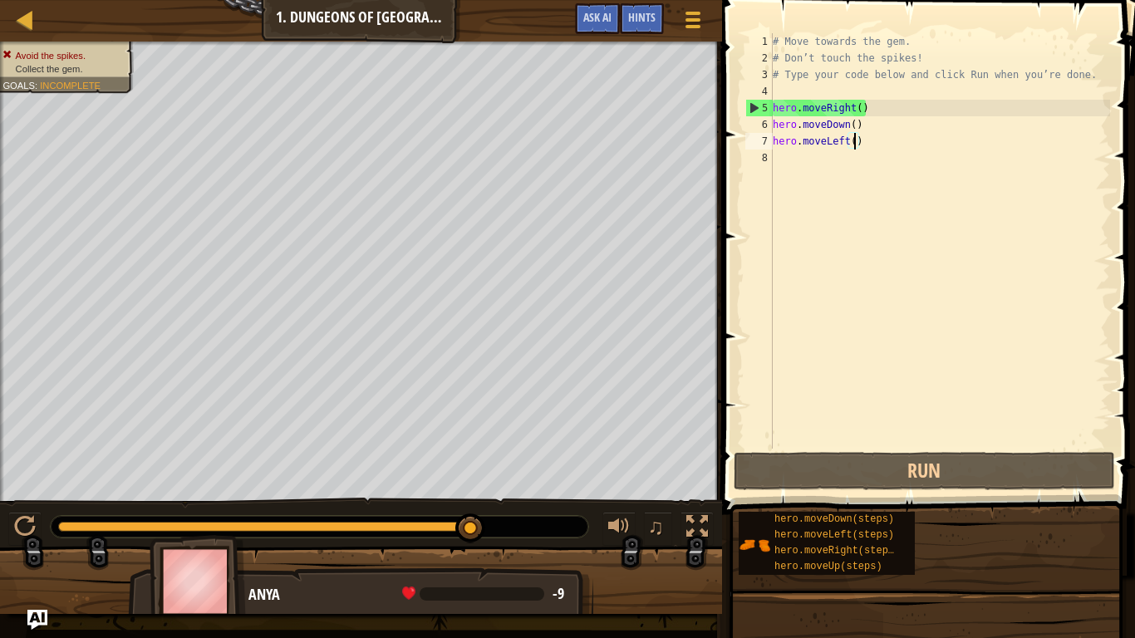
click at [847, 141] on div "# Move towards the gem. # Don’t touch the spikes! # Type your code below and cl…" at bounding box center [940, 257] width 341 height 449
drag, startPoint x: 867, startPoint y: 135, endPoint x: 778, endPoint y: 143, distance: 89.3
click at [778, 143] on div "# Move towards the gem. # Don’t touch the spikes! # Type your code below and cl…" at bounding box center [940, 257] width 341 height 449
type textarea "h"
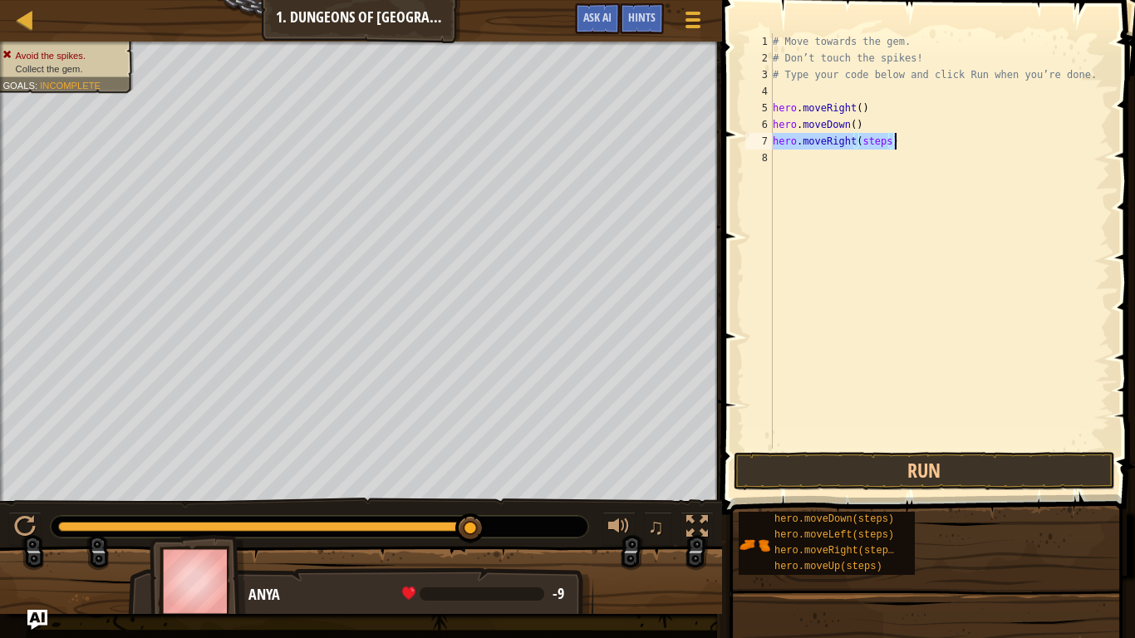
click at [888, 137] on div "# Move towards the gem. # Don’t touch the spikes! # Type your code below and cl…" at bounding box center [940, 241] width 341 height 416
type textarea "hero.moveRight()"
click at [850, 467] on button "Run" at bounding box center [925, 471] width 382 height 38
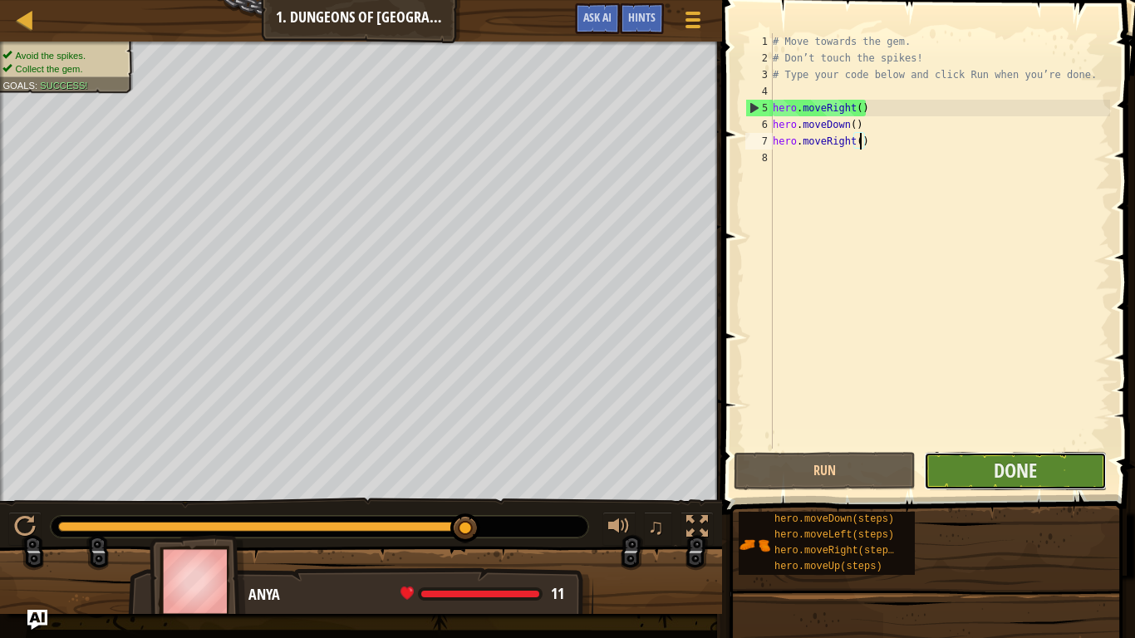
click at [1056, 478] on button "Done" at bounding box center [1015, 471] width 182 height 38
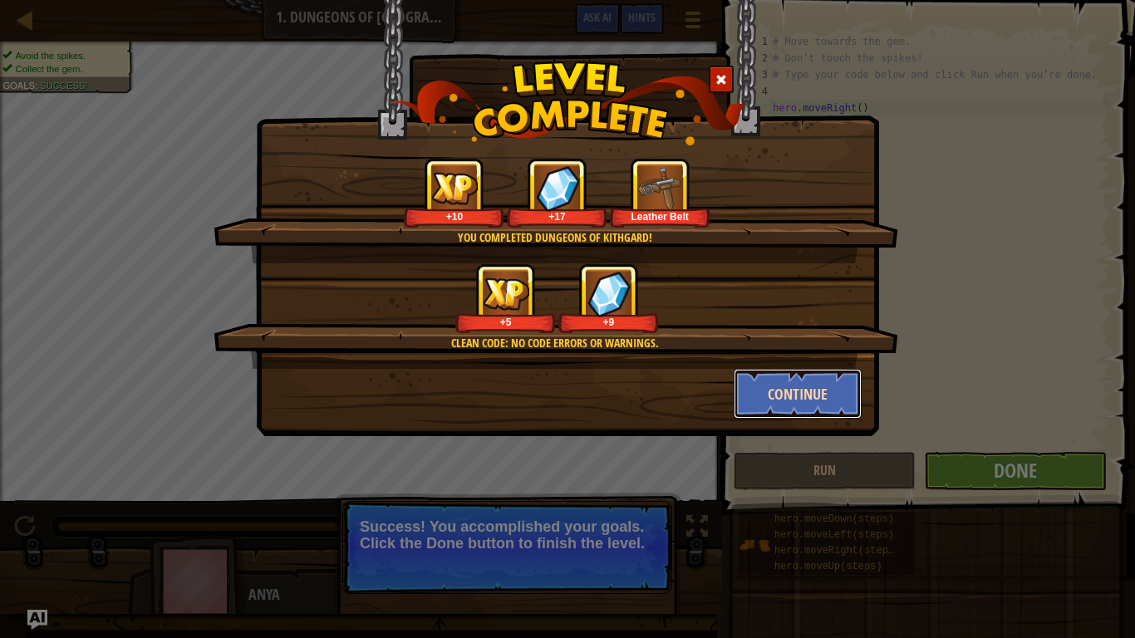
click at [809, 385] on button "Continue" at bounding box center [798, 394] width 129 height 50
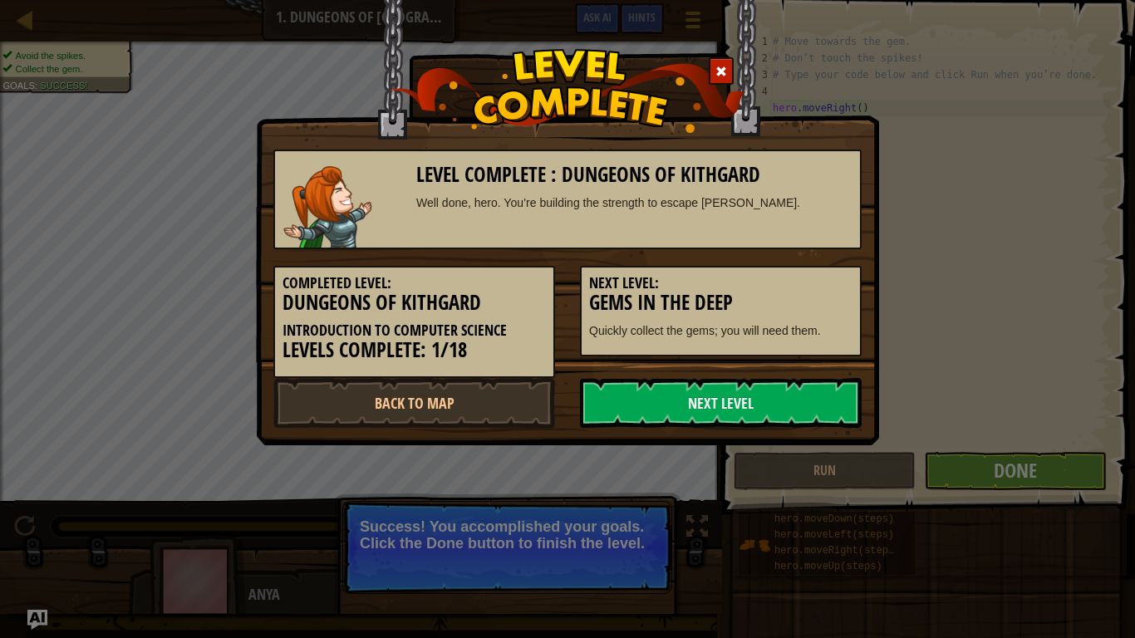
click at [809, 385] on link "Next Level" at bounding box center [721, 403] width 282 height 50
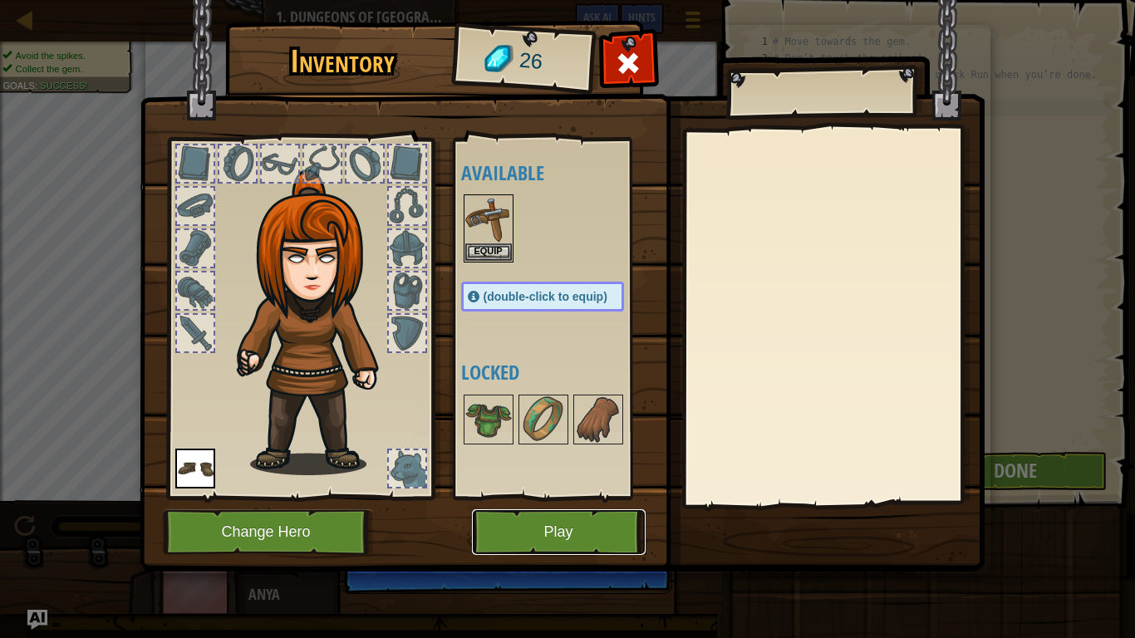
click at [587, 513] on button "Play" at bounding box center [559, 533] width 174 height 46
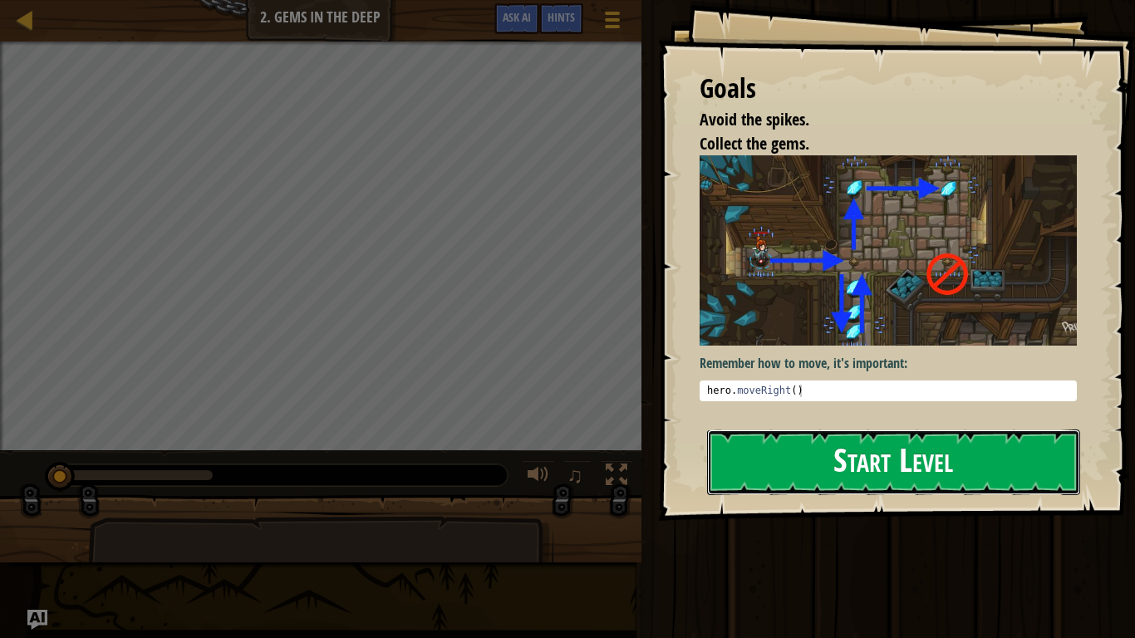
click at [758, 465] on button "Start Level" at bounding box center [893, 463] width 373 height 66
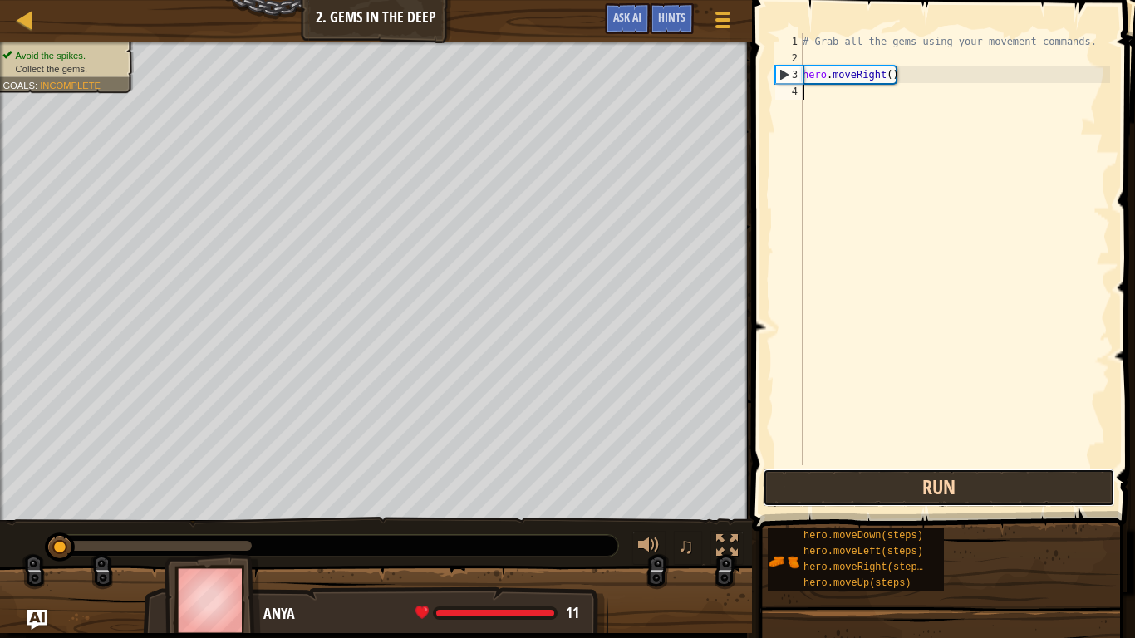
click at [935, 500] on button "Run" at bounding box center [939, 488] width 352 height 38
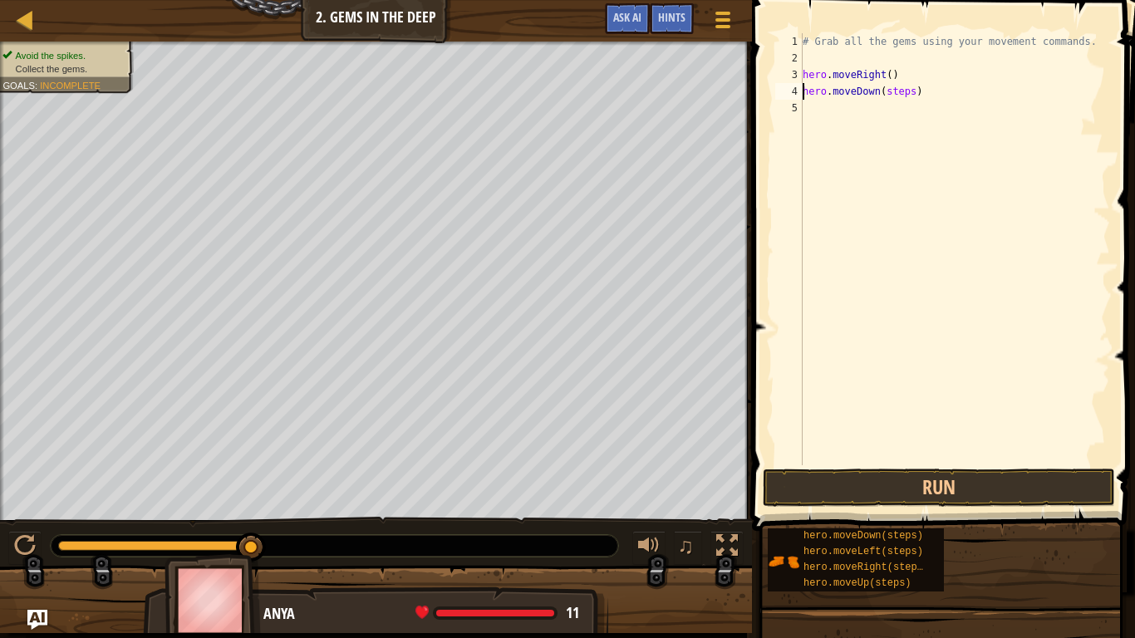
click at [918, 93] on div "# Grab all the gems using your movement commands. hero . moveRight ( ) hero . m…" at bounding box center [955, 265] width 311 height 465
click at [912, 95] on div "# Grab all the gems using your movement commands. hero . moveRight ( ) hero . m…" at bounding box center [955, 265] width 311 height 465
click at [901, 109] on div "# Grab all the gems using your movement commands. hero . moveRight ( ) hero . m…" at bounding box center [955, 265] width 311 height 465
click at [865, 465] on span at bounding box center [945, 242] width 396 height 580
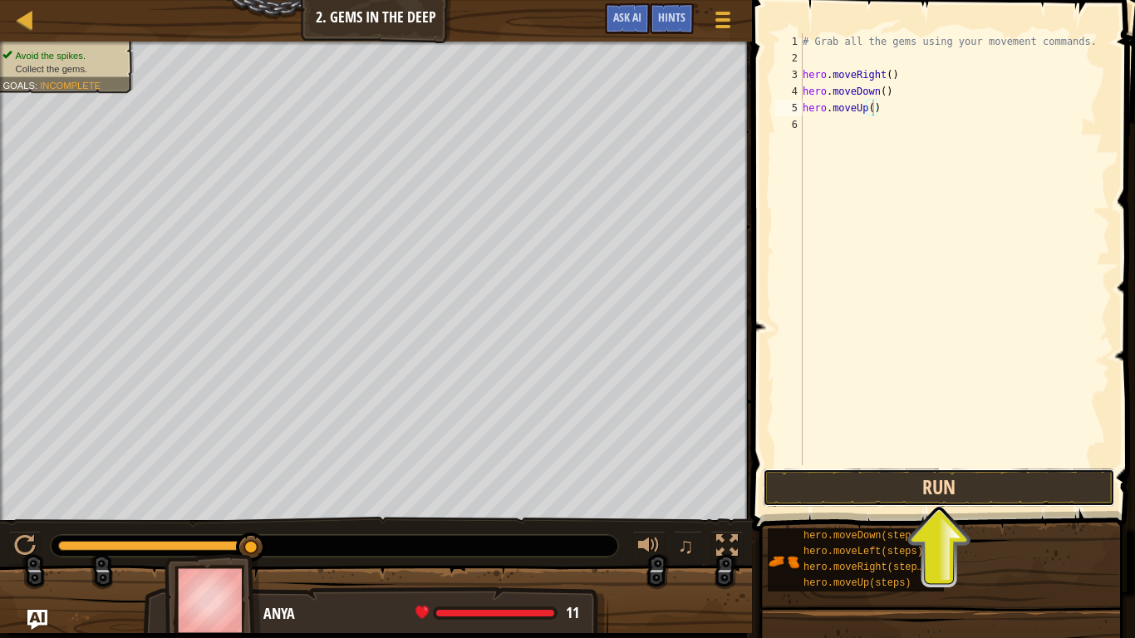
click at [862, 473] on button "Run" at bounding box center [939, 488] width 352 height 38
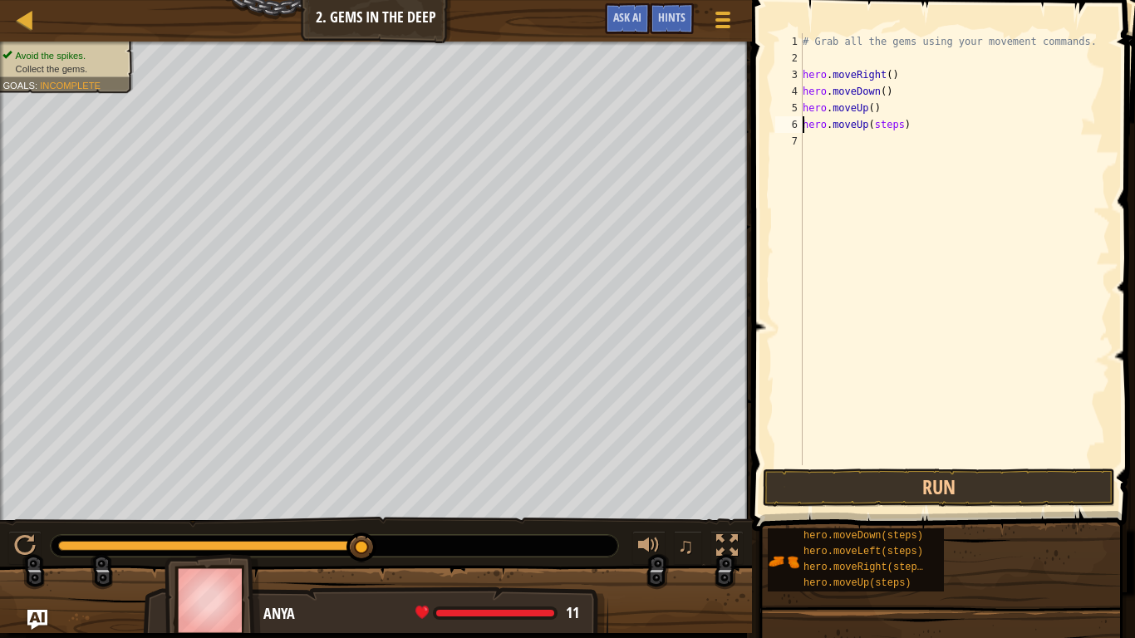
click at [902, 123] on div "# Grab all the gems using your movement commands. hero . moveRight ( ) hero . m…" at bounding box center [955, 265] width 311 height 465
type textarea "hero.moveUp()"
click at [885, 500] on button "Run" at bounding box center [939, 488] width 352 height 38
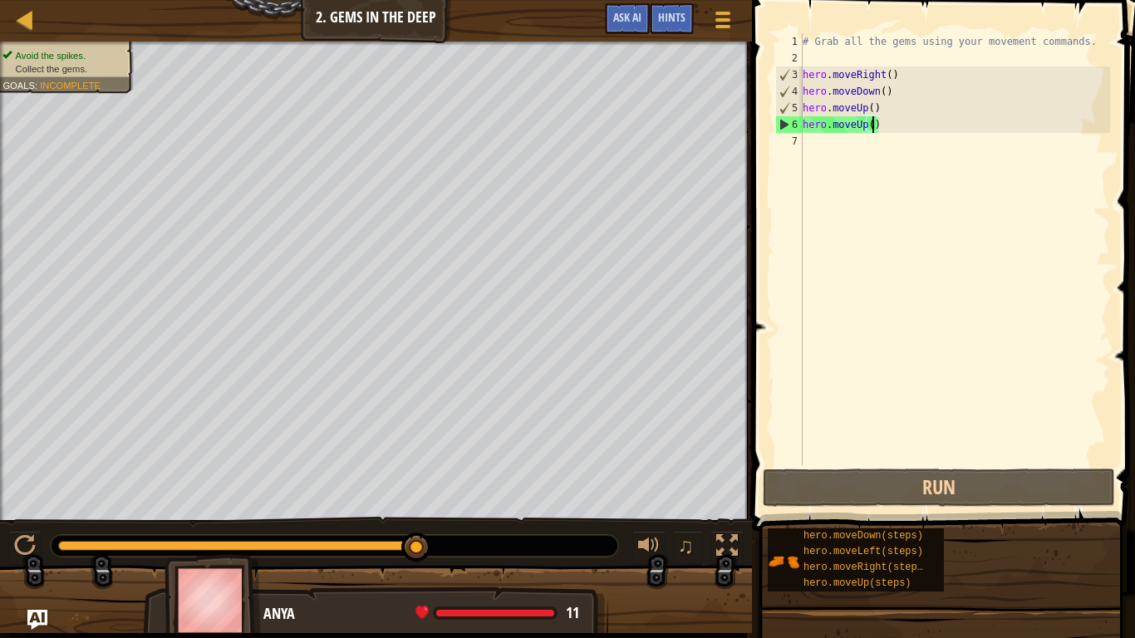
click at [1000, 301] on div "# Grab all the gems using your movement commands. hero . moveRight ( ) hero . m…" at bounding box center [955, 265] width 311 height 465
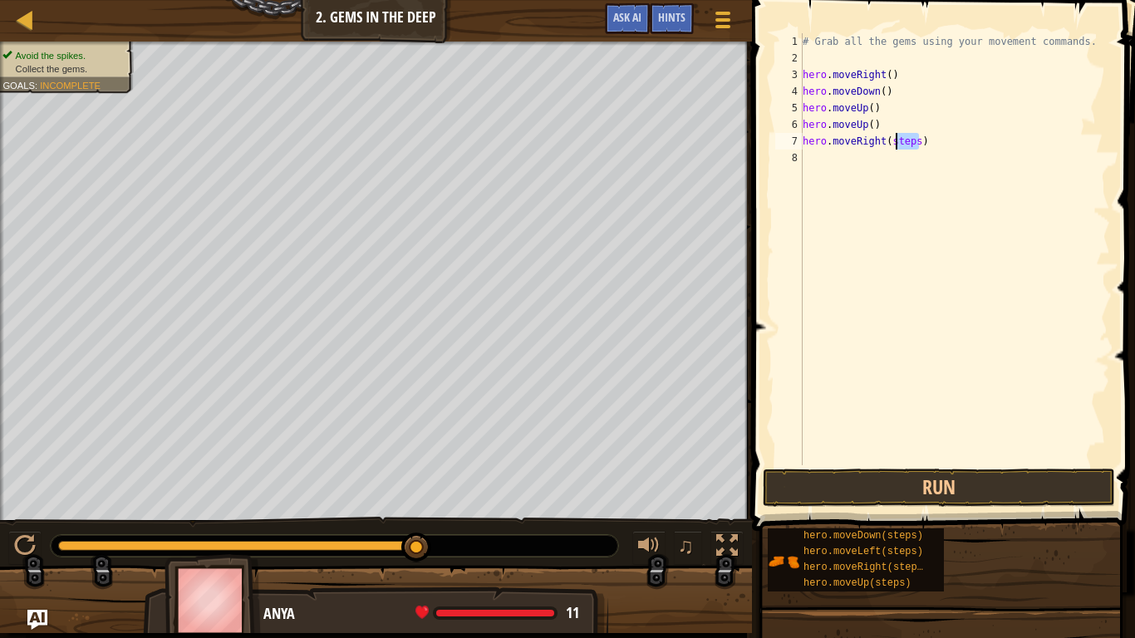
drag, startPoint x: 920, startPoint y: 140, endPoint x: 893, endPoint y: 142, distance: 26.6
click at [893, 142] on div "# Grab all the gems using your movement commands. hero . moveRight ( ) hero . m…" at bounding box center [955, 265] width 311 height 465
type textarea "hero.moveRight()"
click at [894, 477] on button "Run" at bounding box center [939, 488] width 352 height 38
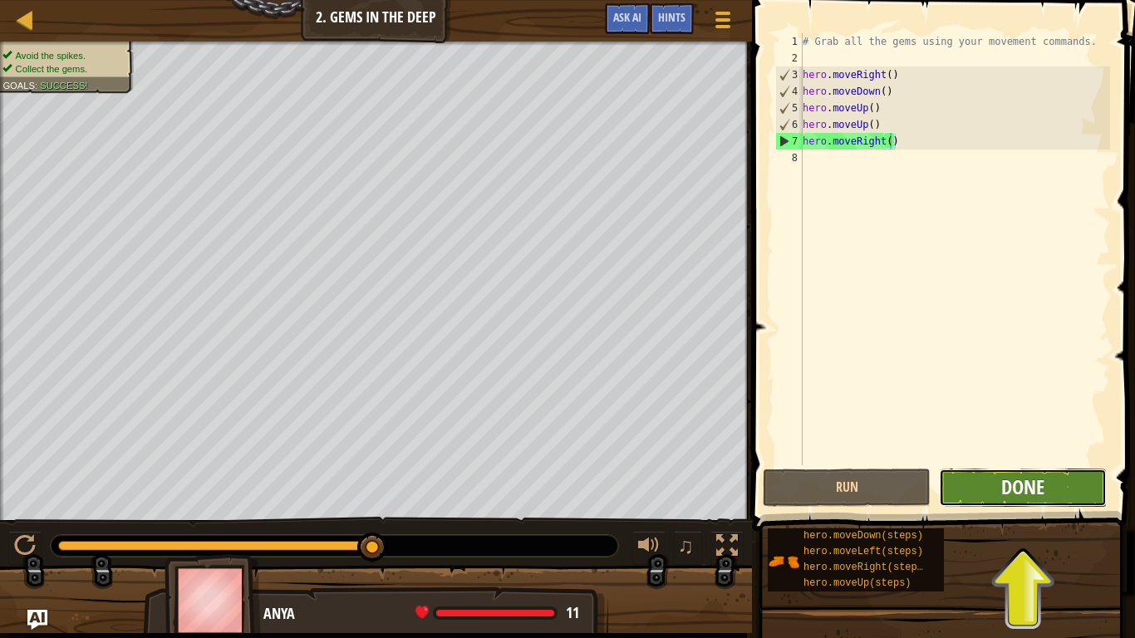
click at [1020, 479] on span "Done" at bounding box center [1023, 487] width 43 height 27
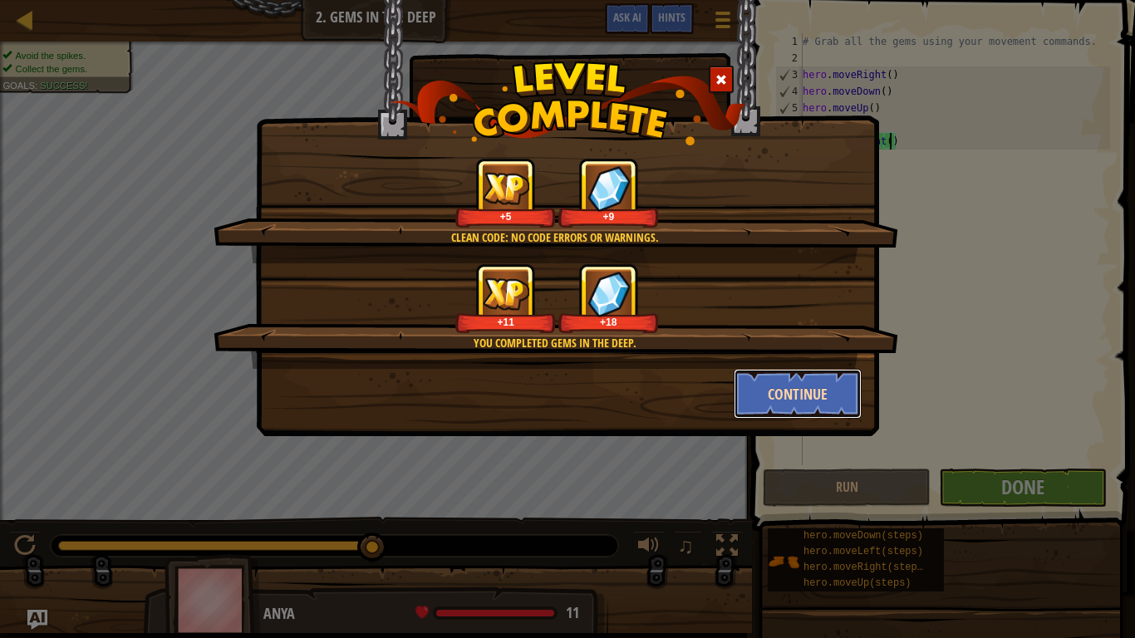
click at [750, 401] on button "Continue" at bounding box center [798, 394] width 129 height 50
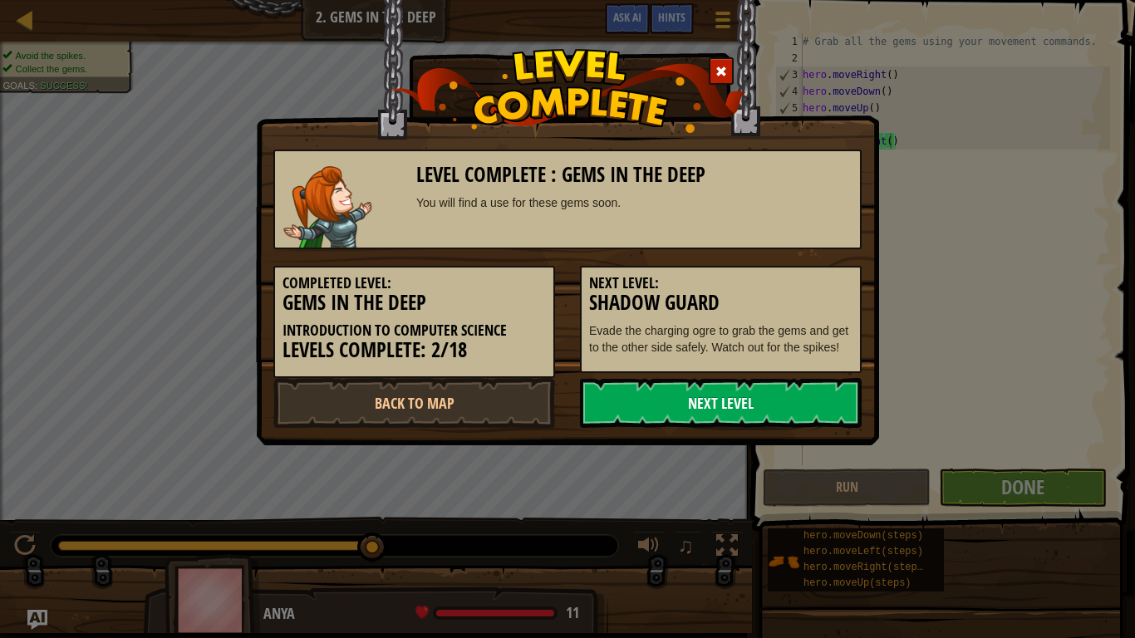
click at [676, 401] on link "Next Level" at bounding box center [721, 403] width 282 height 50
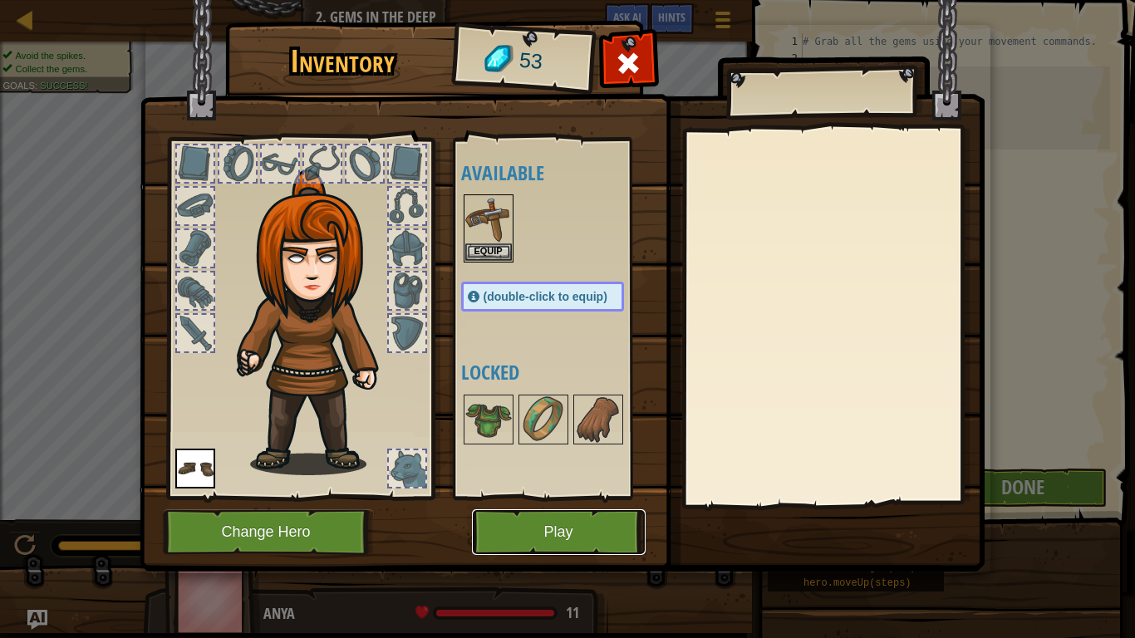
click at [496, 521] on button "Play" at bounding box center [559, 533] width 174 height 46
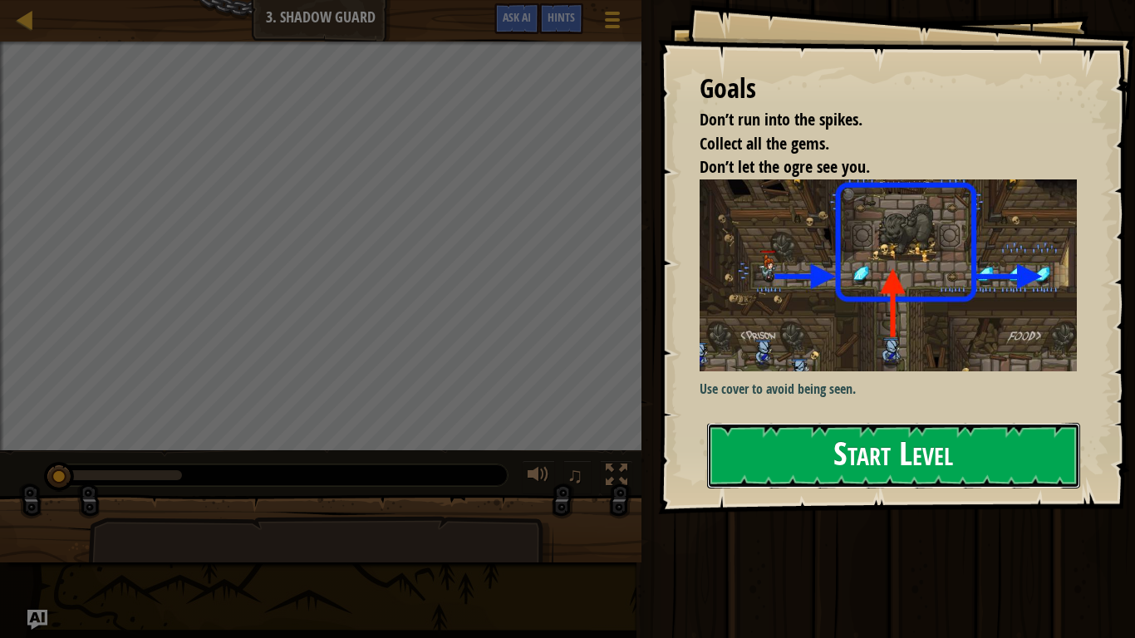
click at [829, 442] on button "Start Level" at bounding box center [893, 456] width 373 height 66
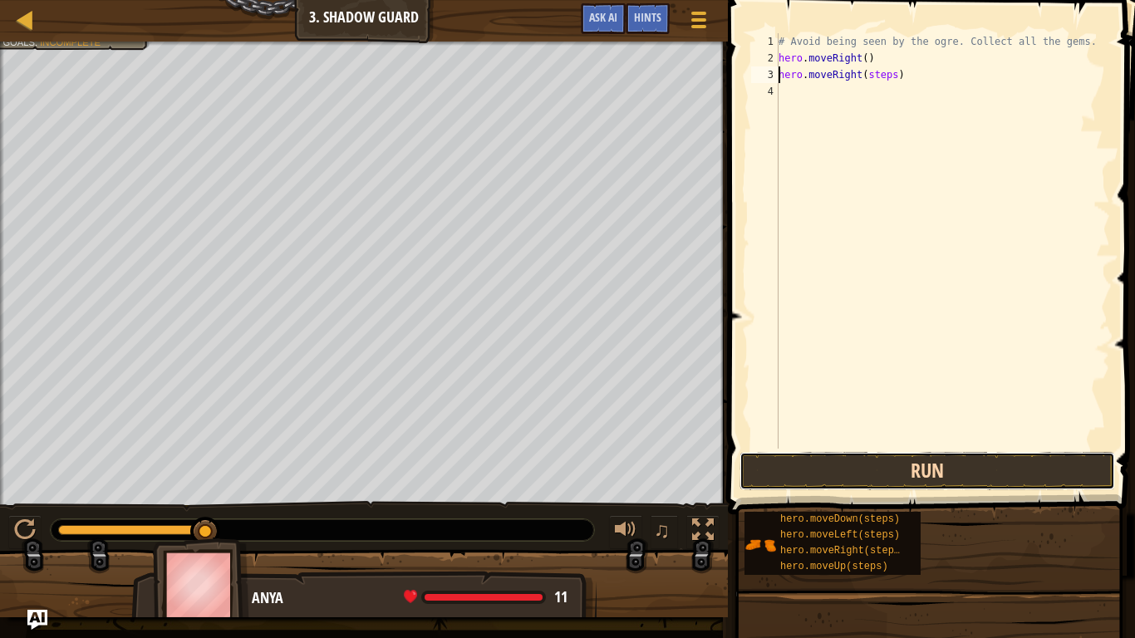
click at [874, 475] on button "Run" at bounding box center [928, 471] width 376 height 38
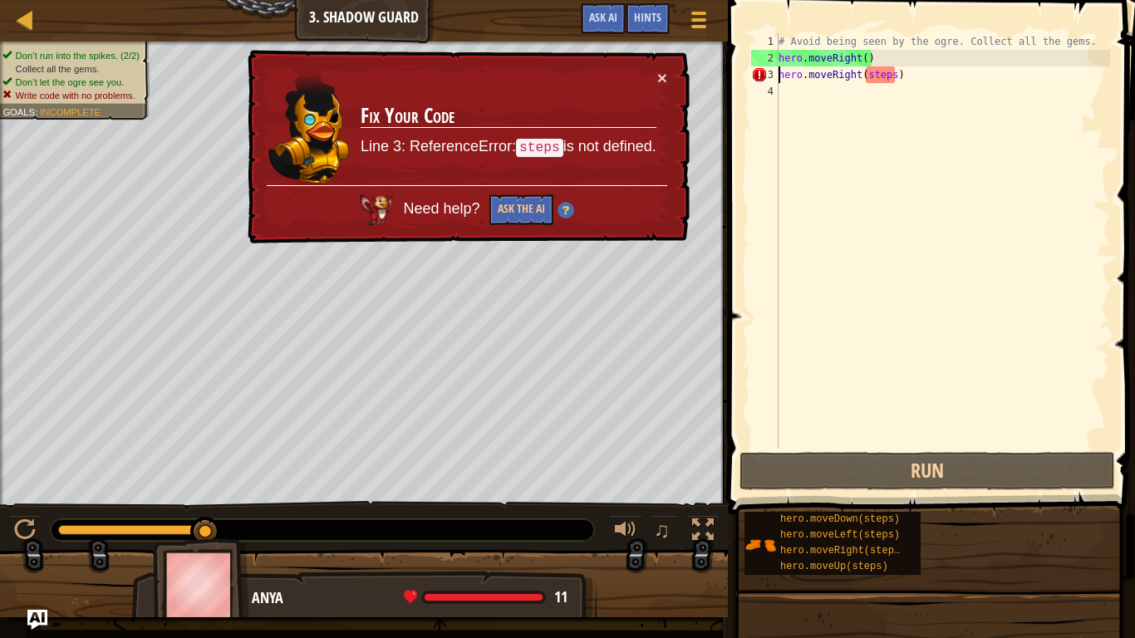
click at [667, 79] on div "× Fix Your Code Line 3: ReferenceError: steps is not defined. Need help? Ask th…" at bounding box center [467, 147] width 446 height 194
click at [661, 78] on button "×" at bounding box center [662, 77] width 10 height 17
click at [889, 76] on div "# Avoid being seen by the ogre. Collect all the gems. hero . moveRight ( ) hero…" at bounding box center [942, 257] width 335 height 449
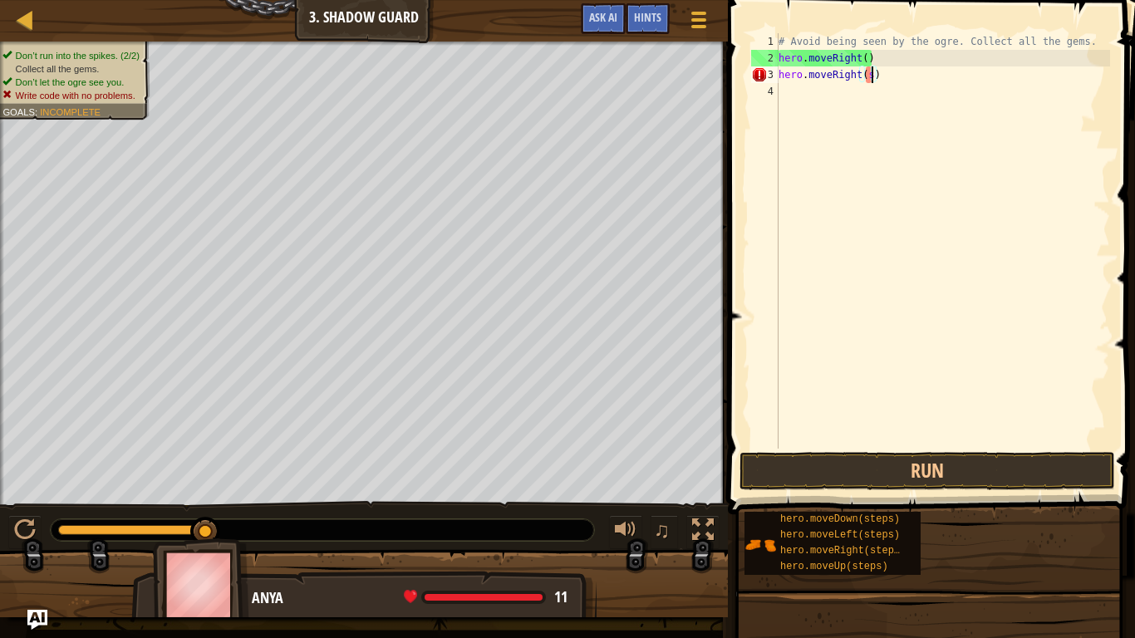
type textarea "hero.moveRight()"
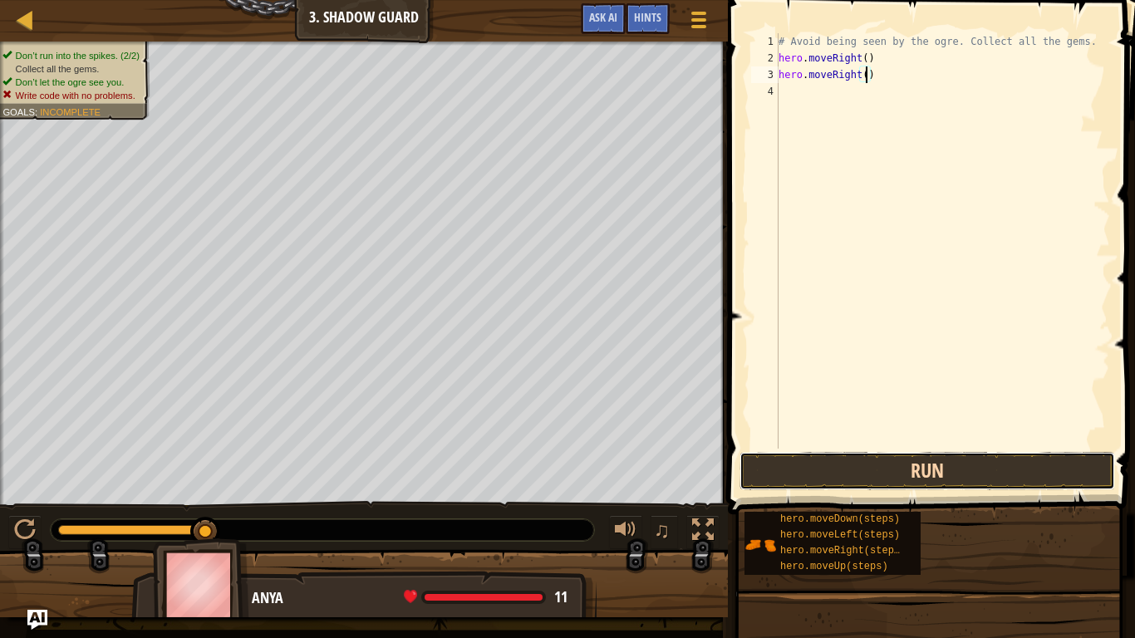
click at [829, 468] on button "Run" at bounding box center [928, 471] width 376 height 38
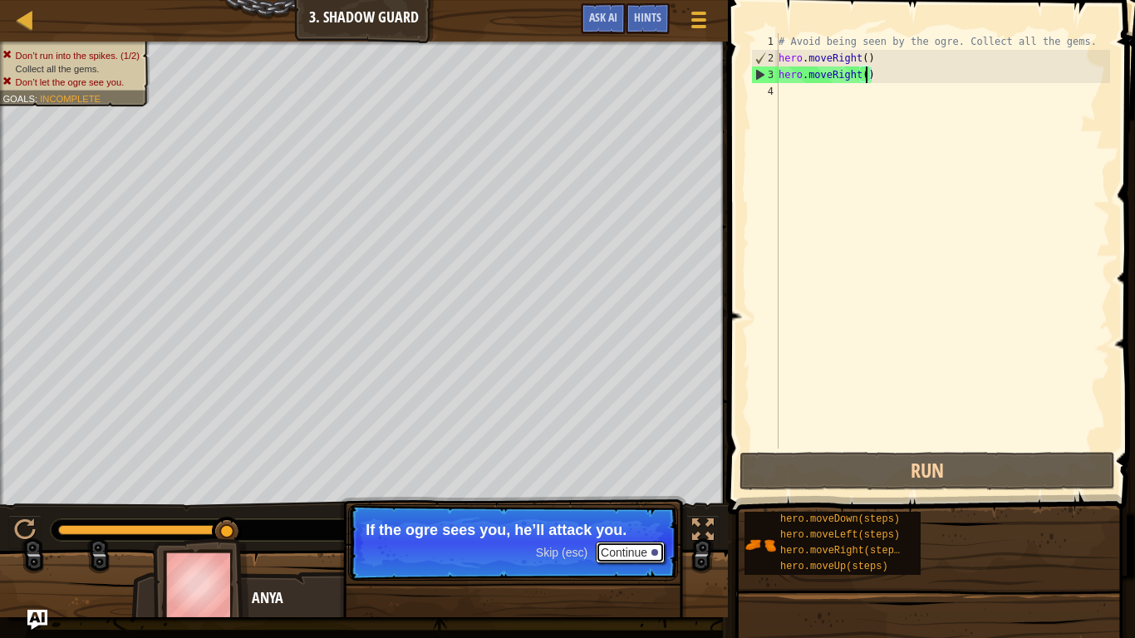
click at [648, 551] on button "Continue" at bounding box center [630, 553] width 69 height 22
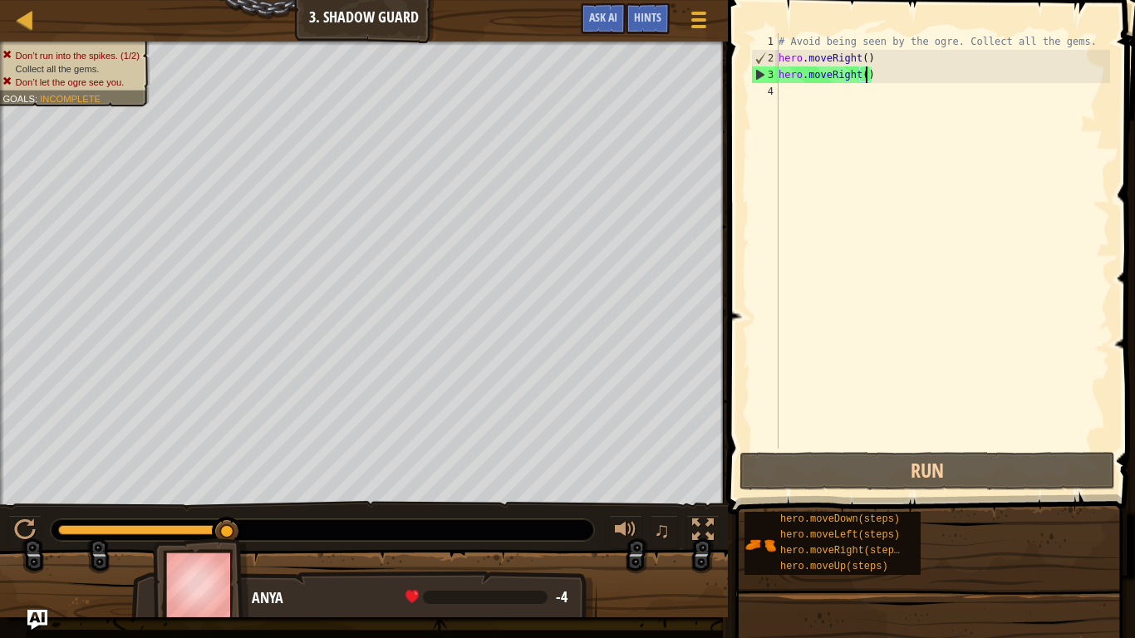
click at [799, 92] on div "# Avoid being seen by the ogre. Collect all the gems. hero . moveRight ( ) hero…" at bounding box center [942, 257] width 335 height 449
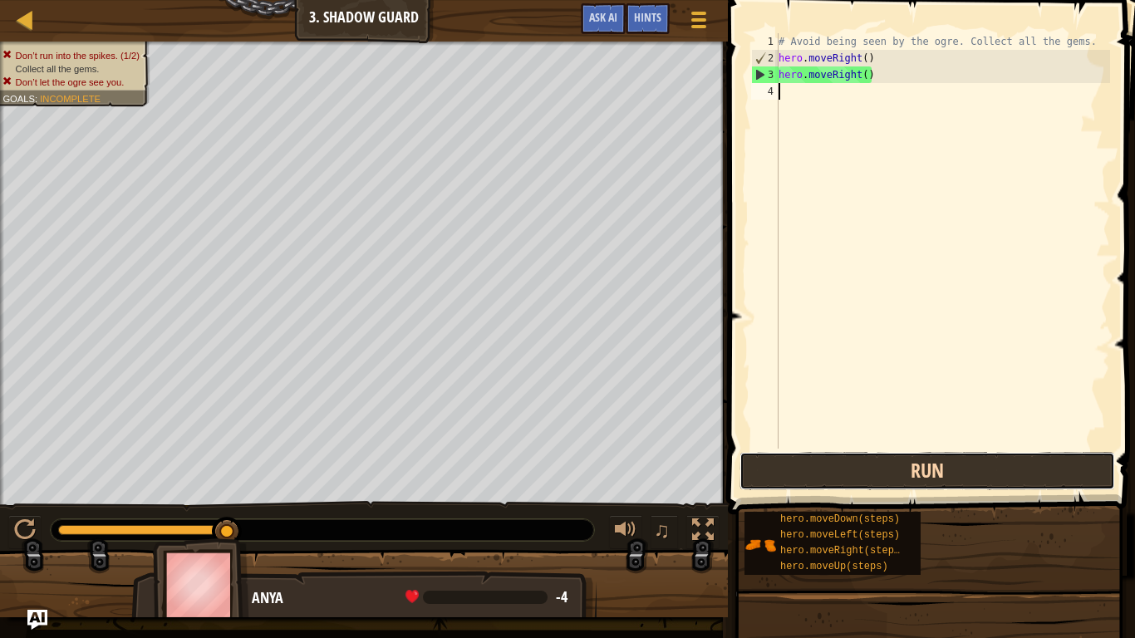
click at [849, 474] on button "Run" at bounding box center [928, 471] width 376 height 38
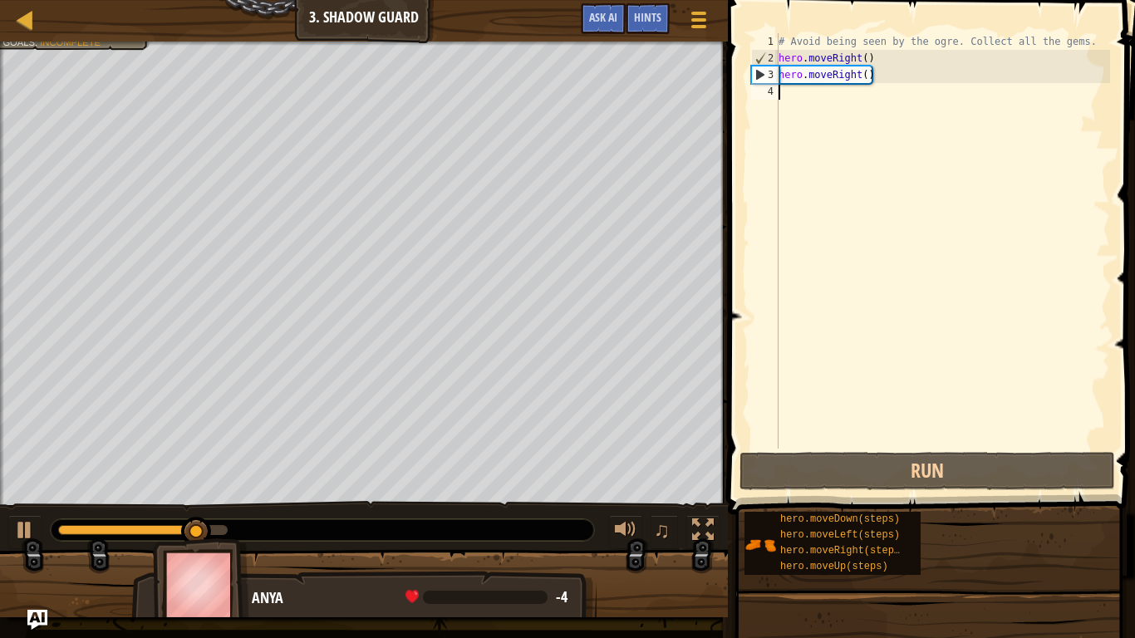
click at [872, 77] on div "# Avoid being seen by the ogre. Collect all the gems. hero . moveRight ( ) hero…" at bounding box center [942, 257] width 335 height 449
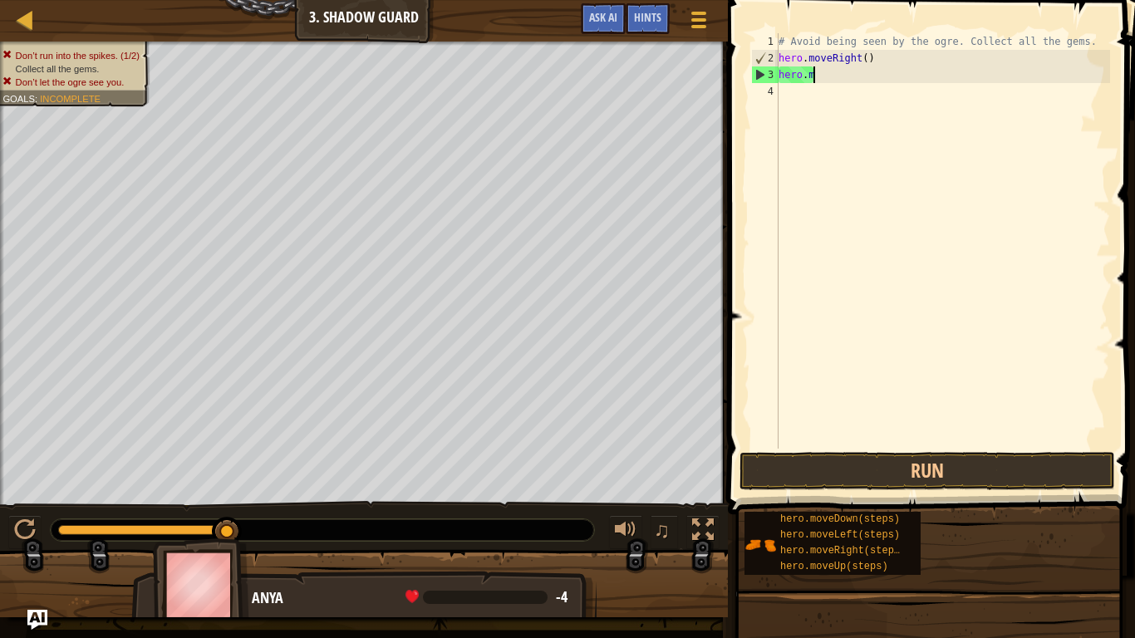
type textarea "h"
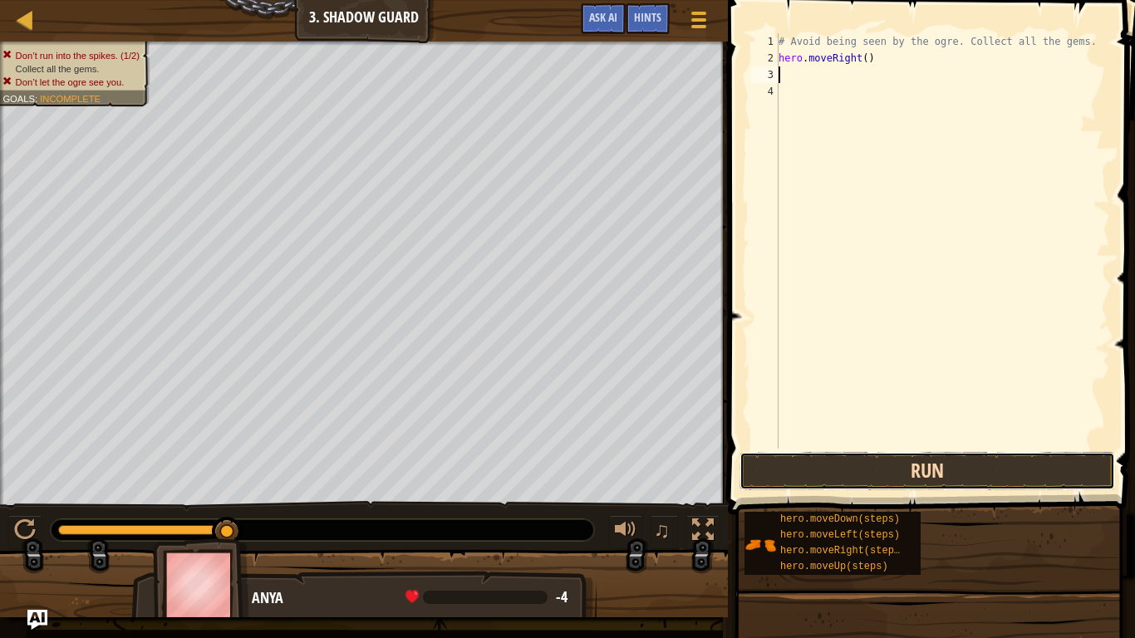
click at [853, 475] on button "Run" at bounding box center [928, 471] width 376 height 38
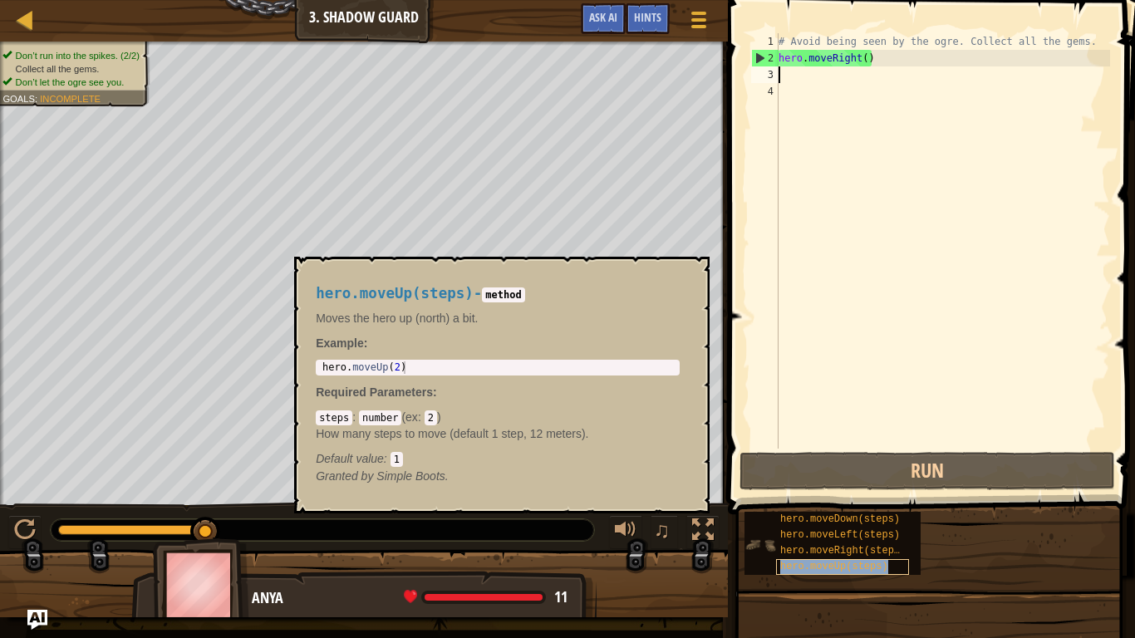
click at [810, 565] on span "hero.moveUp(steps)" at bounding box center [834, 567] width 108 height 12
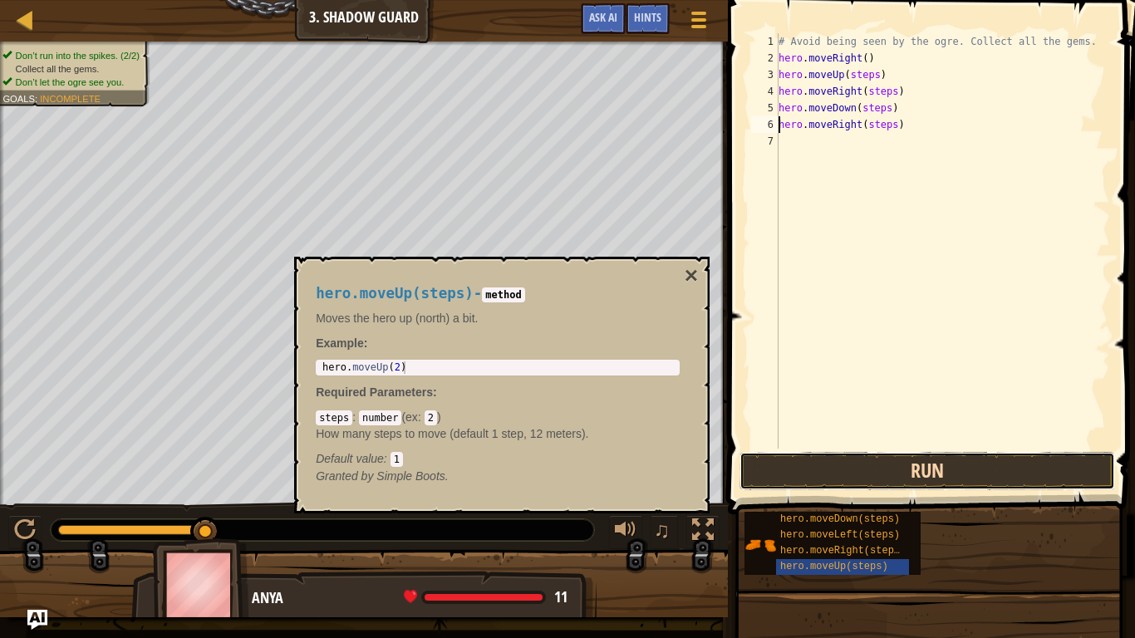
click at [816, 466] on button "Run" at bounding box center [928, 471] width 376 height 38
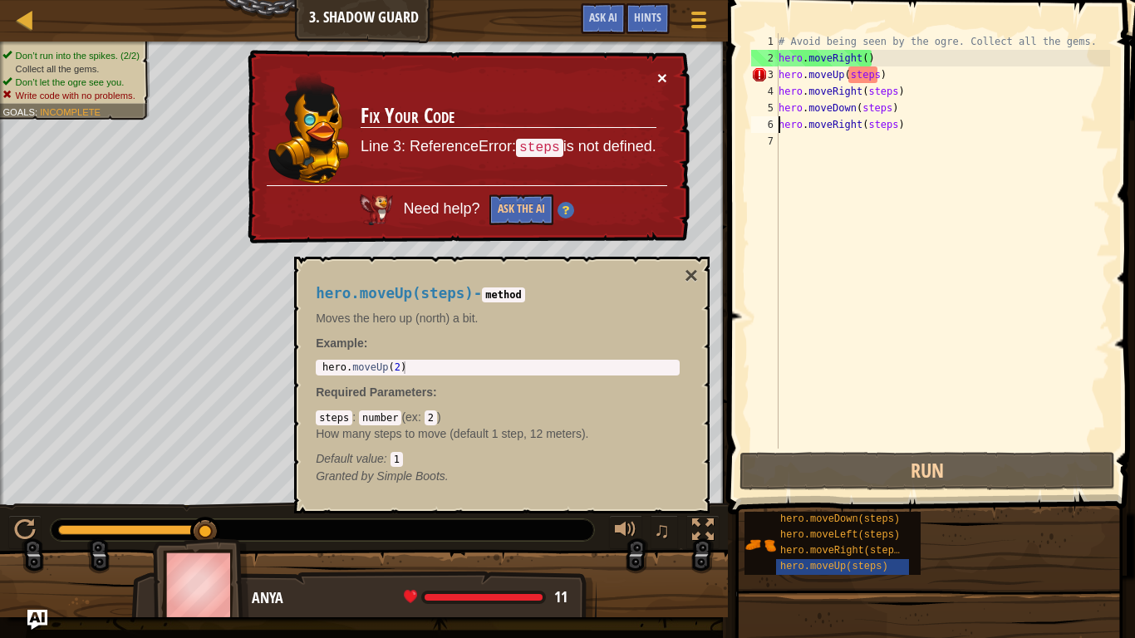
click at [663, 77] on button "×" at bounding box center [662, 77] width 10 height 17
click at [870, 75] on div "# Avoid being seen by the ogre. Collect all the gems. hero . moveRight ( ) hero…" at bounding box center [942, 257] width 335 height 449
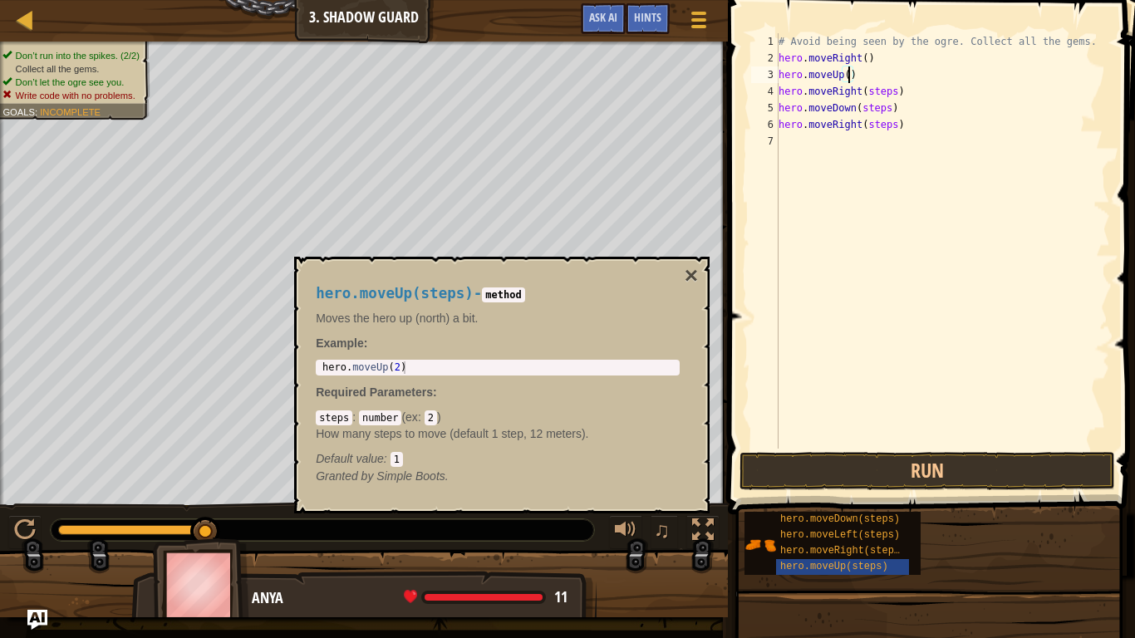
click at [896, 91] on div "# Avoid being seen by the ogre. Collect all the gems. hero . moveRight ( ) hero…" at bounding box center [942, 257] width 335 height 449
type textarea "hero.moveRight()"
click at [888, 469] on button "Run" at bounding box center [928, 471] width 376 height 38
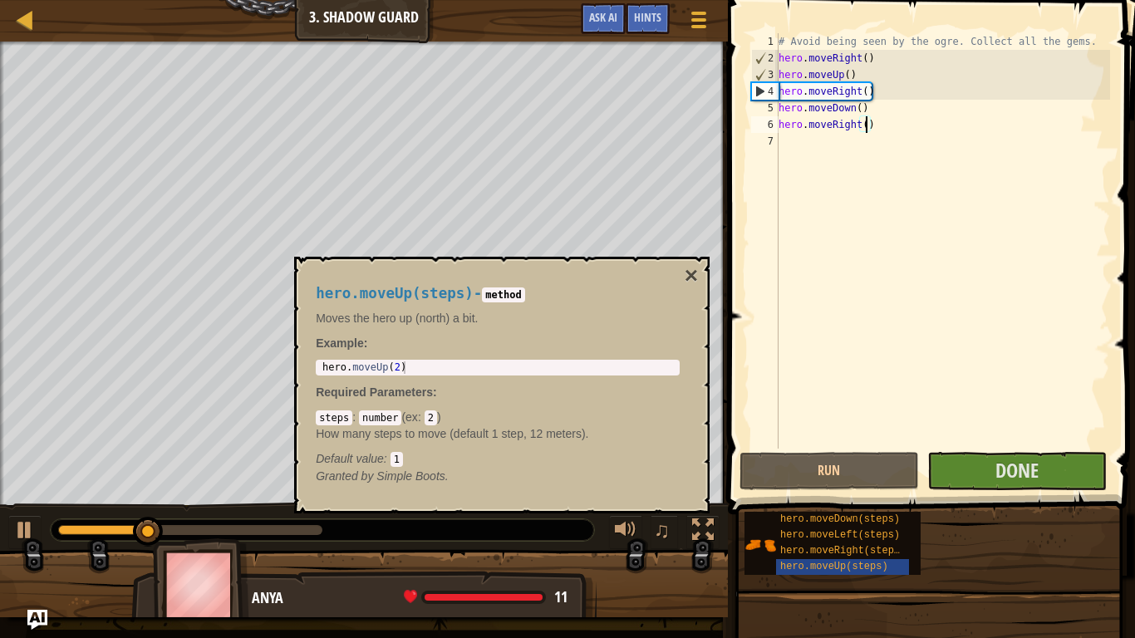
click at [698, 276] on div "hero.moveUp(steps) - method Moves the hero up (north) a bit. Example : 1 hero .…" at bounding box center [502, 385] width 416 height 257
click at [693, 276] on button "×" at bounding box center [691, 275] width 13 height 23
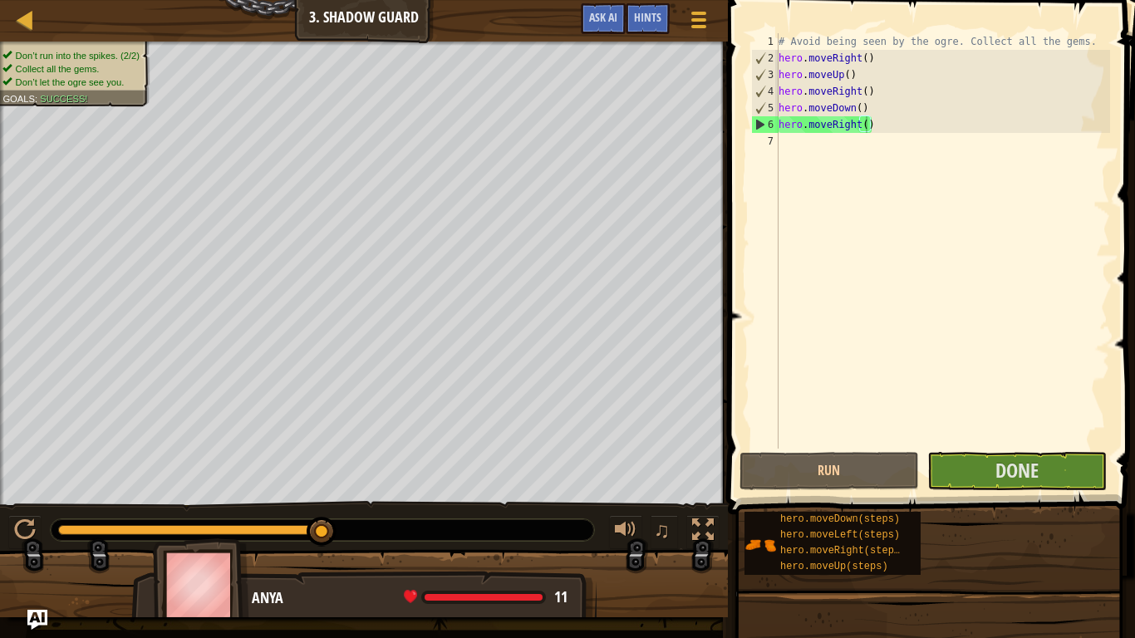
click at [638, 552] on div at bounding box center [364, 590] width 728 height 83
